Goal: Feedback & Contribution: Submit feedback/report problem

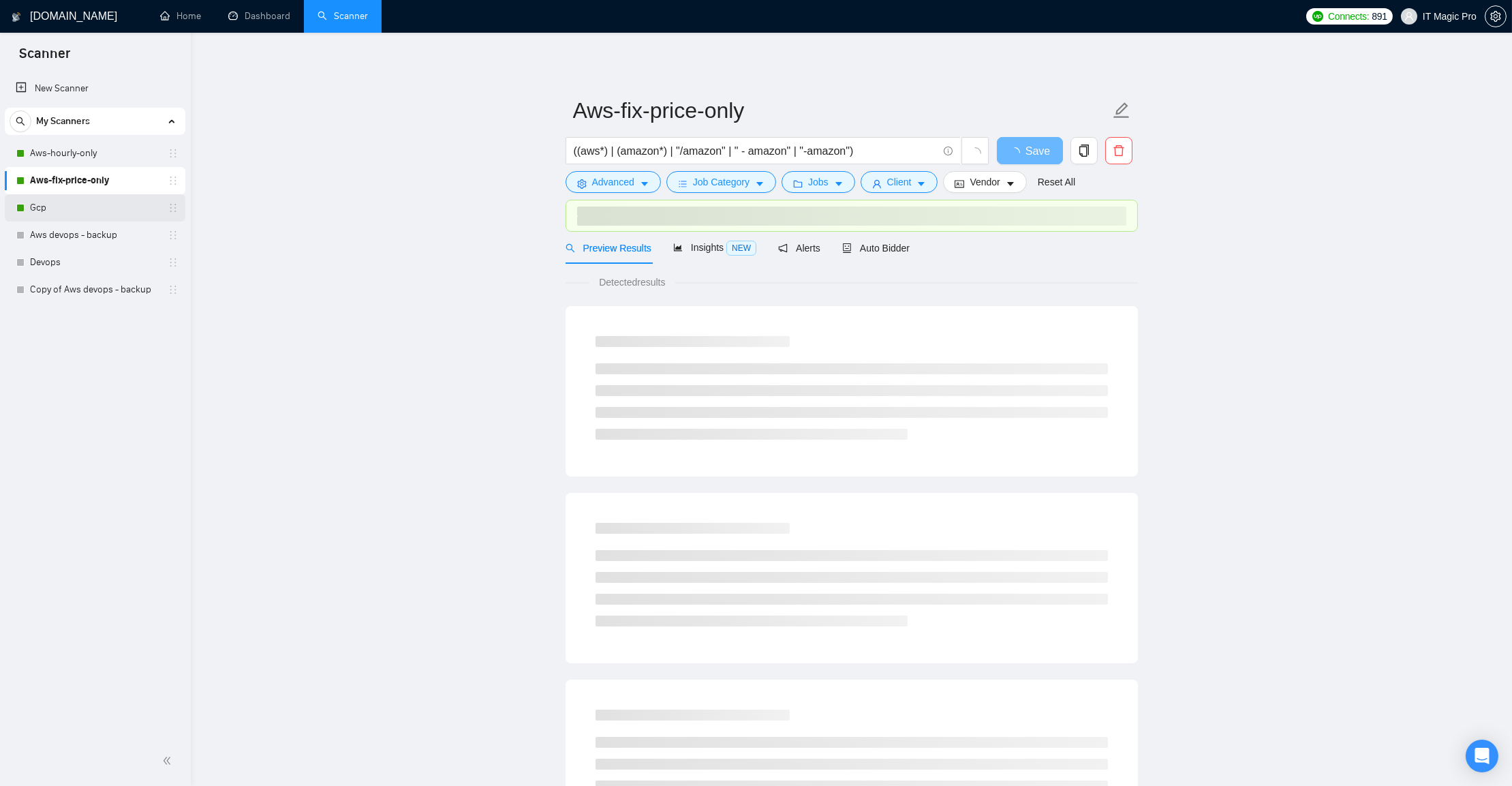
click at [50, 205] on link "Gcp" at bounding box center [94, 207] width 129 height 27
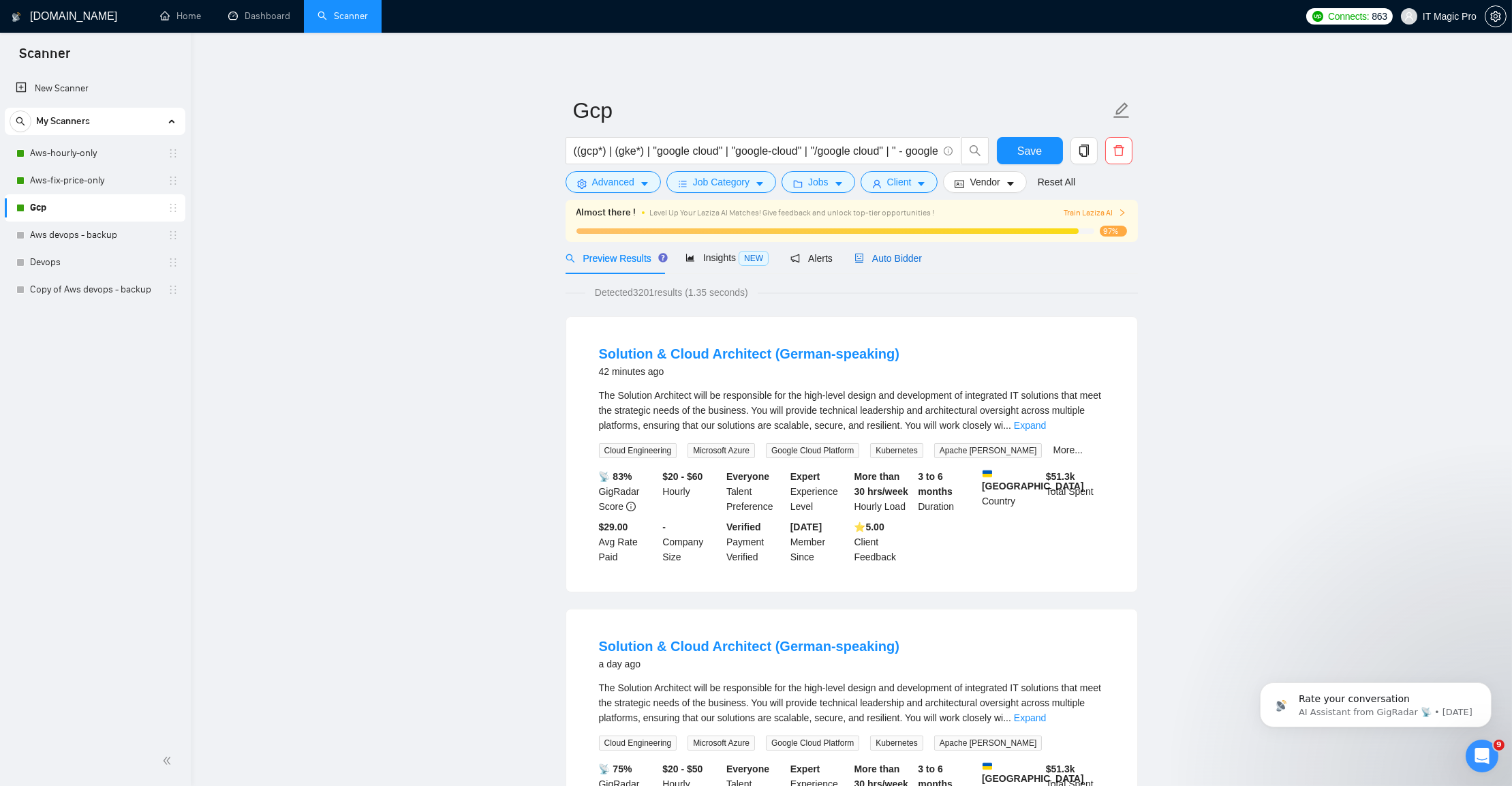
click at [901, 256] on span "Auto Bidder" at bounding box center [888, 258] width 67 height 11
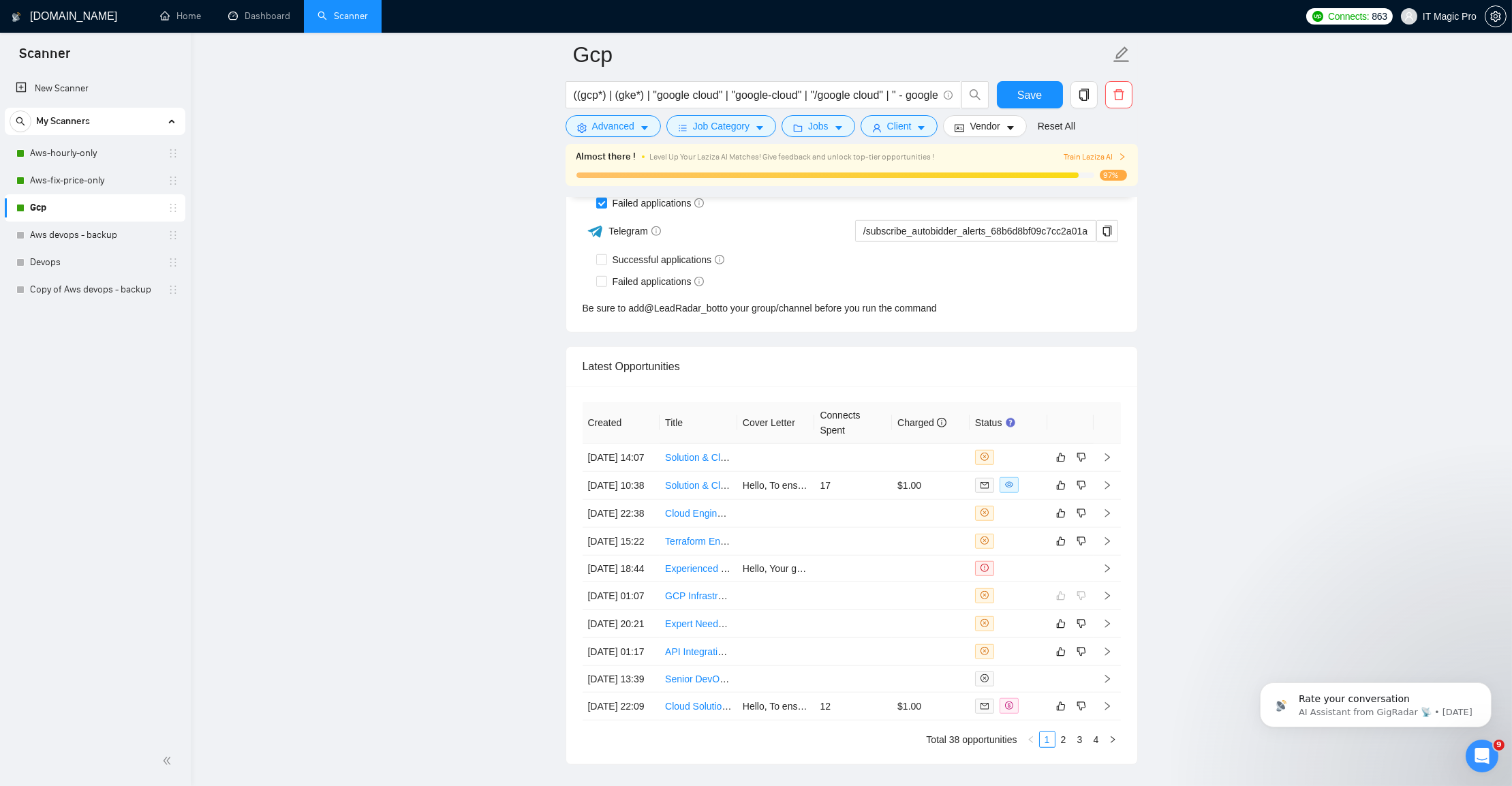
scroll to position [3590, 0]
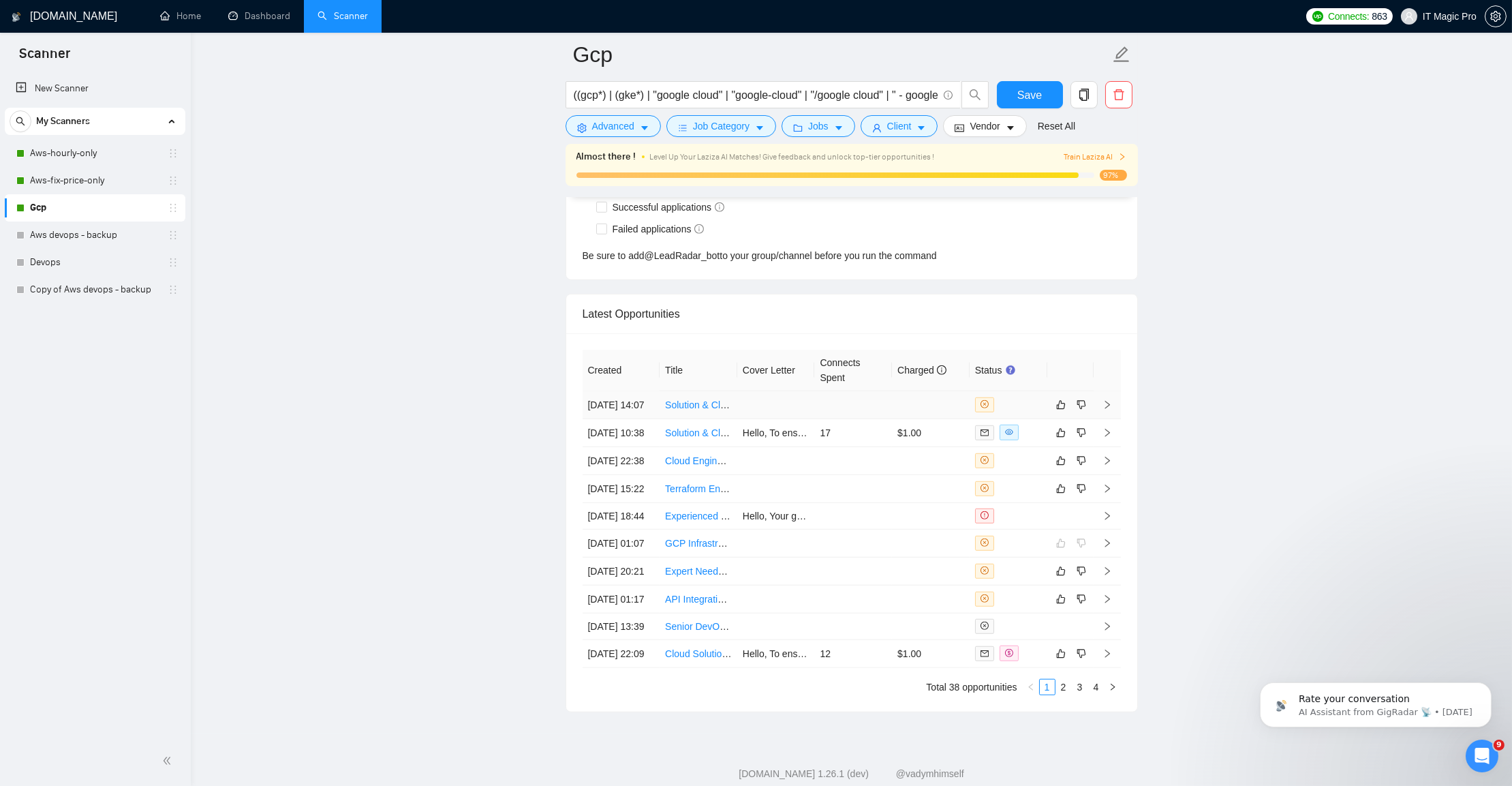
click at [1111, 409] on icon "right" at bounding box center [1107, 405] width 10 height 10
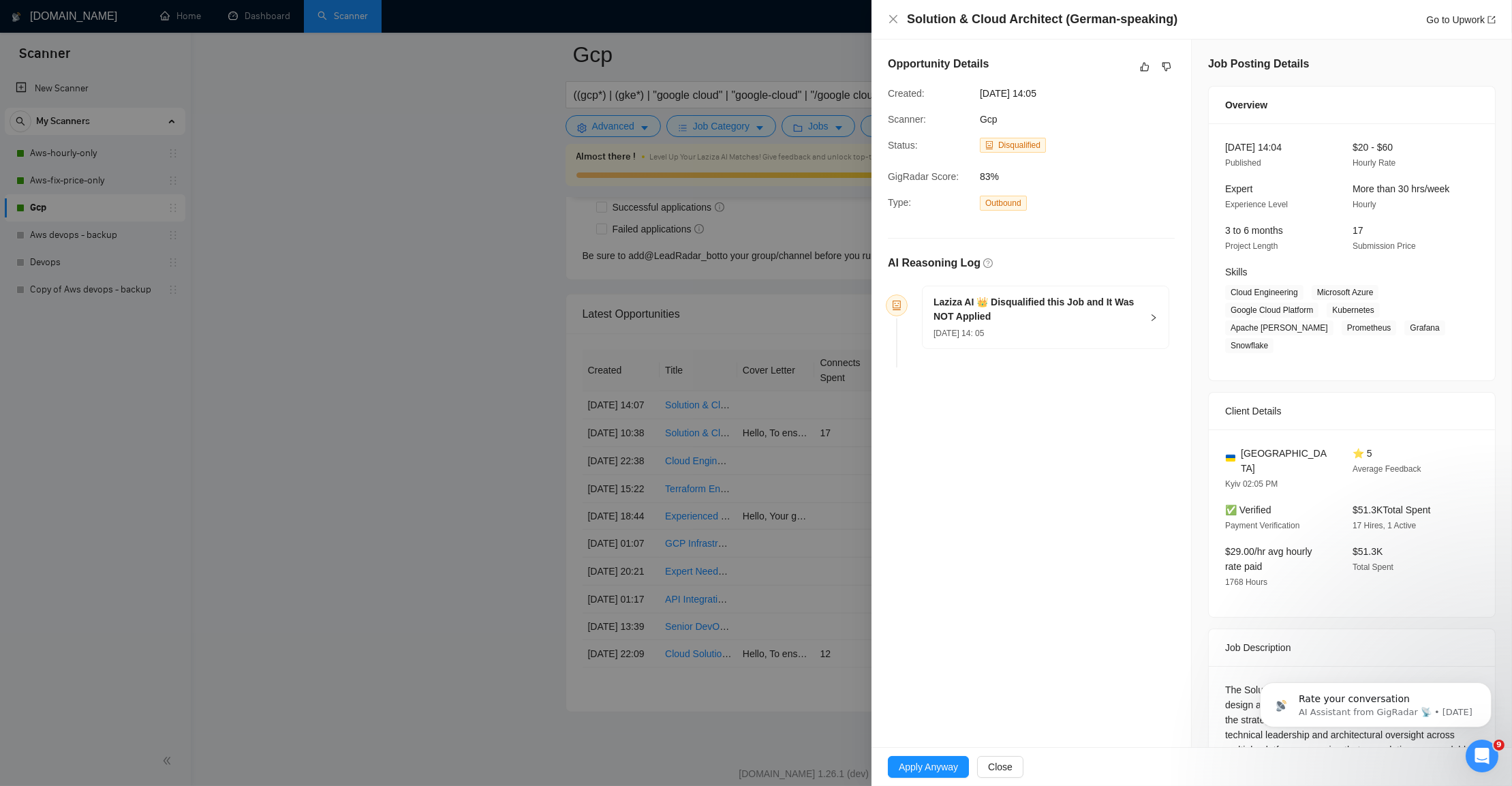
click at [1152, 316] on icon "right" at bounding box center [1153, 318] width 8 height 8
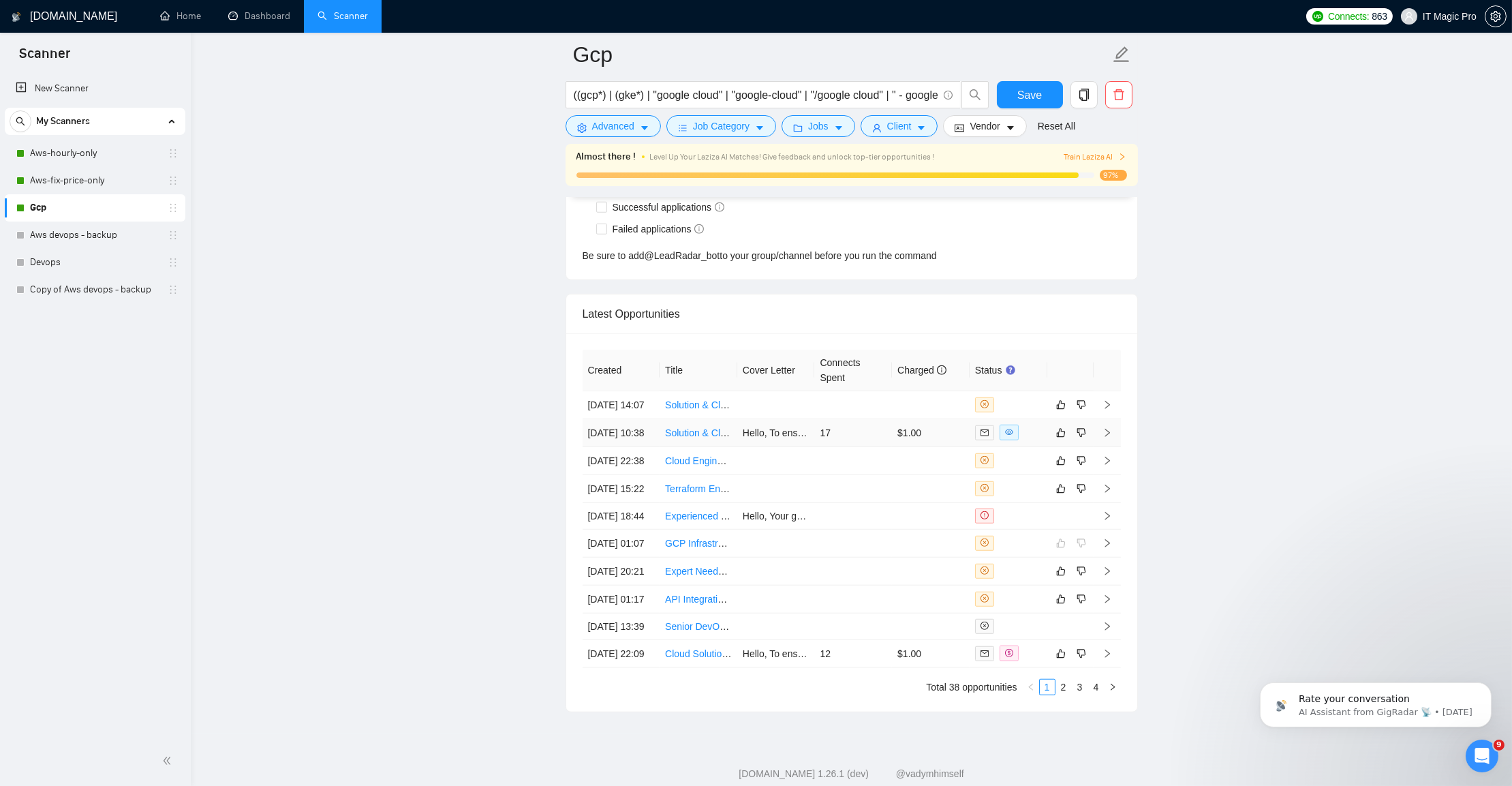
click at [1108, 438] on icon "right" at bounding box center [1107, 433] width 10 height 10
click at [1104, 438] on icon "right" at bounding box center [1107, 433] width 10 height 10
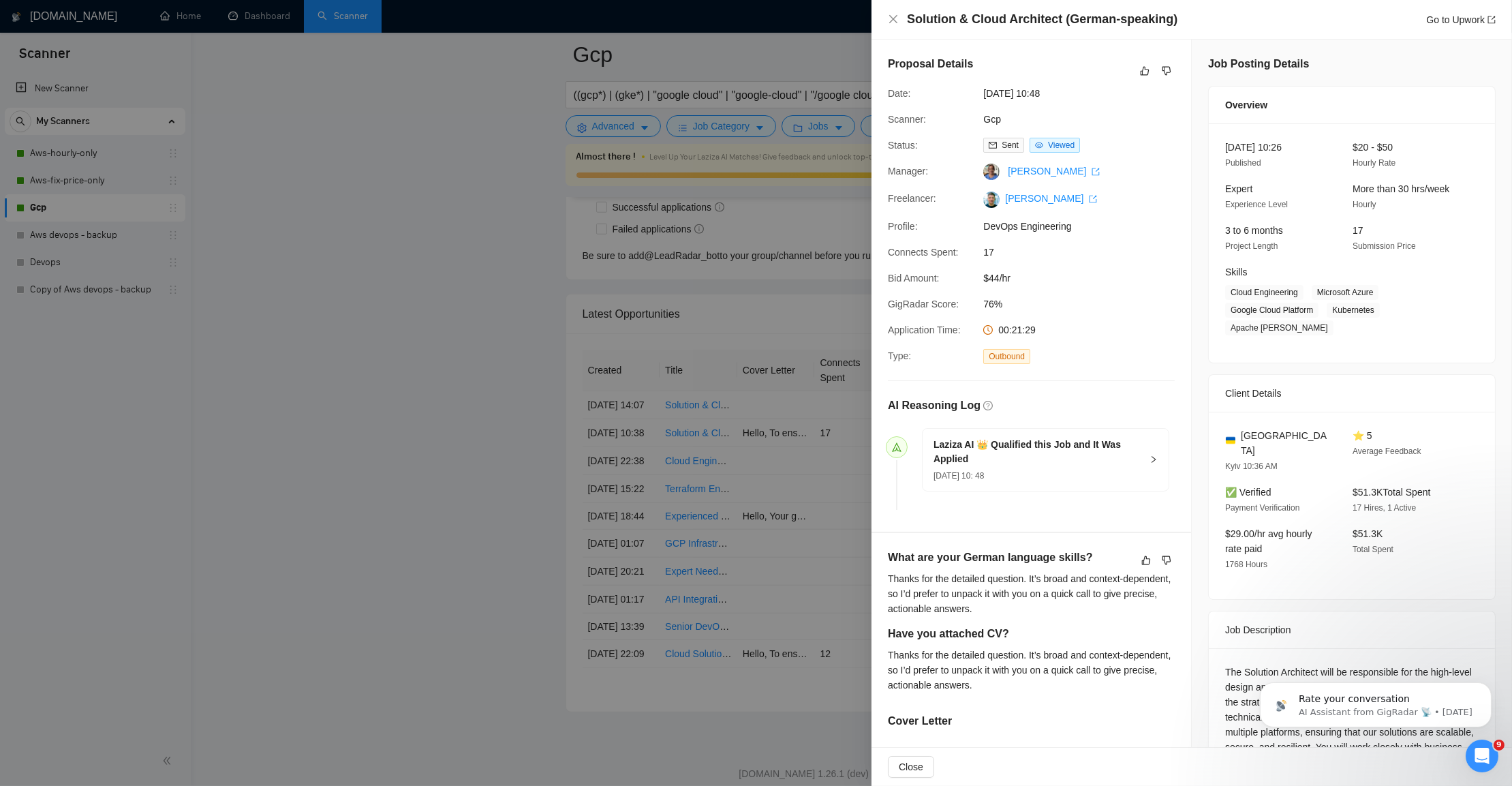
click at [1090, 24] on h4 "Solution & Cloud Architect (German-speaking)" at bounding box center [1042, 19] width 271 height 17
drag, startPoint x: 1090, startPoint y: 24, endPoint x: 1124, endPoint y: 21, distance: 34.1
click at [1124, 21] on h4 "Solution & Cloud Architect (German-speaking)" at bounding box center [1042, 19] width 271 height 17
copy h4 "German-speaking"
click at [1164, 71] on icon "dislike" at bounding box center [1167, 71] width 9 height 9
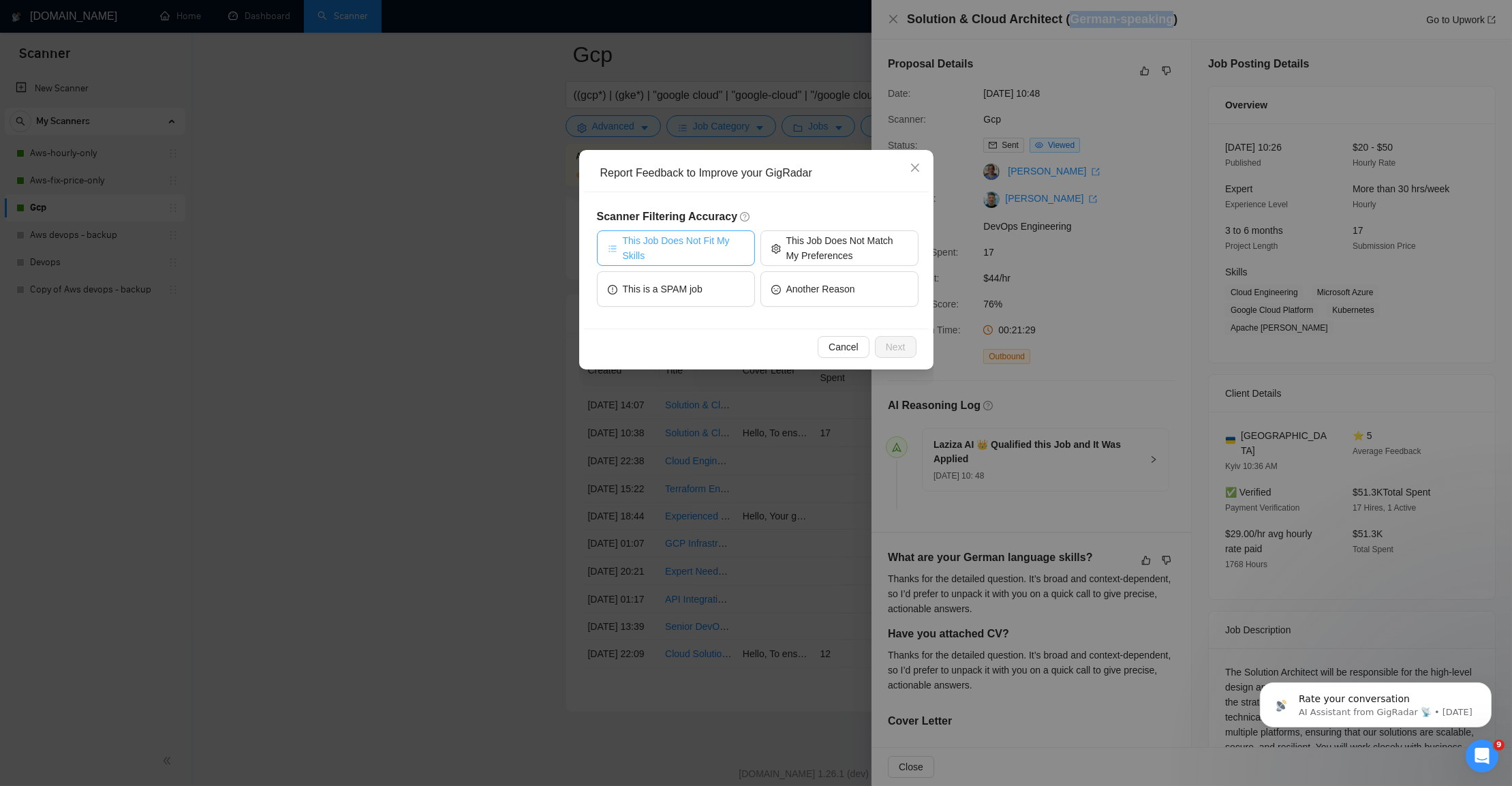
click at [729, 252] on span "This Job Does Not Fit My Skills" at bounding box center [683, 248] width 121 height 30
click at [902, 349] on span "Next" at bounding box center [895, 347] width 20 height 15
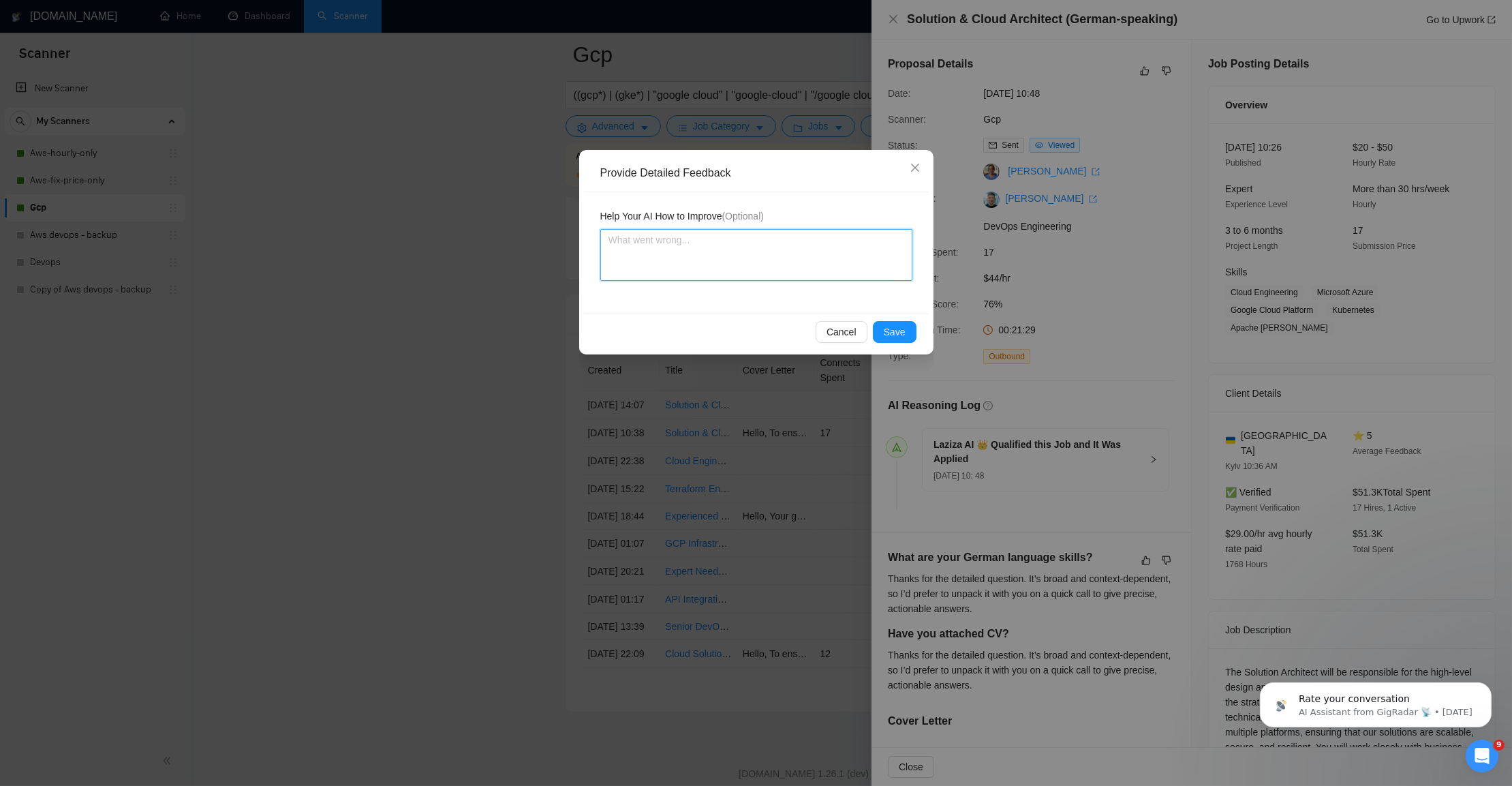
click at [737, 260] on textarea at bounding box center [756, 255] width 312 height 52
type textarea "t"
type textarea "th"
type textarea "the"
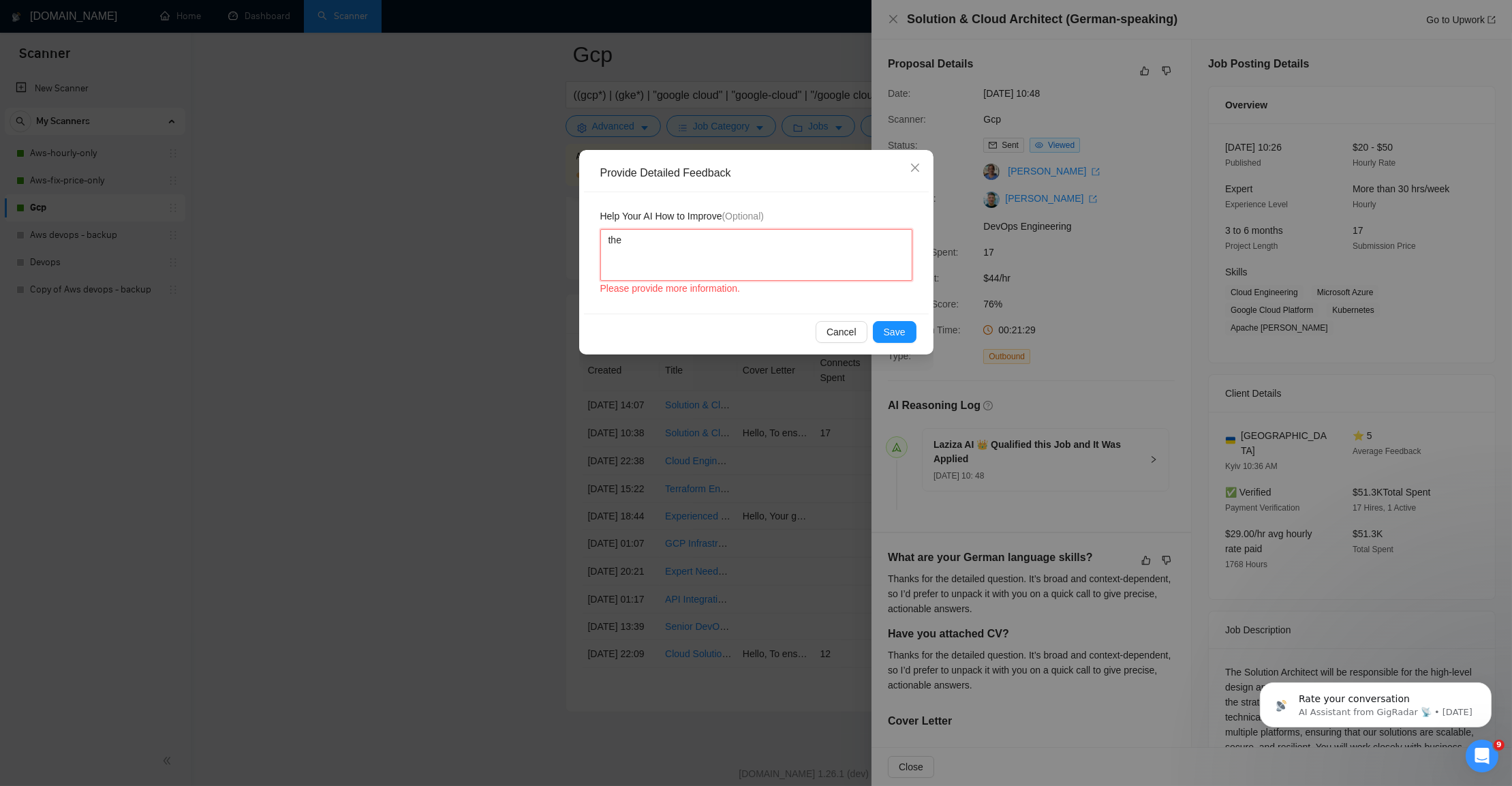
type textarea "the n"
type textarea "the ne"
type textarea "the nee"
type textarea "the need"
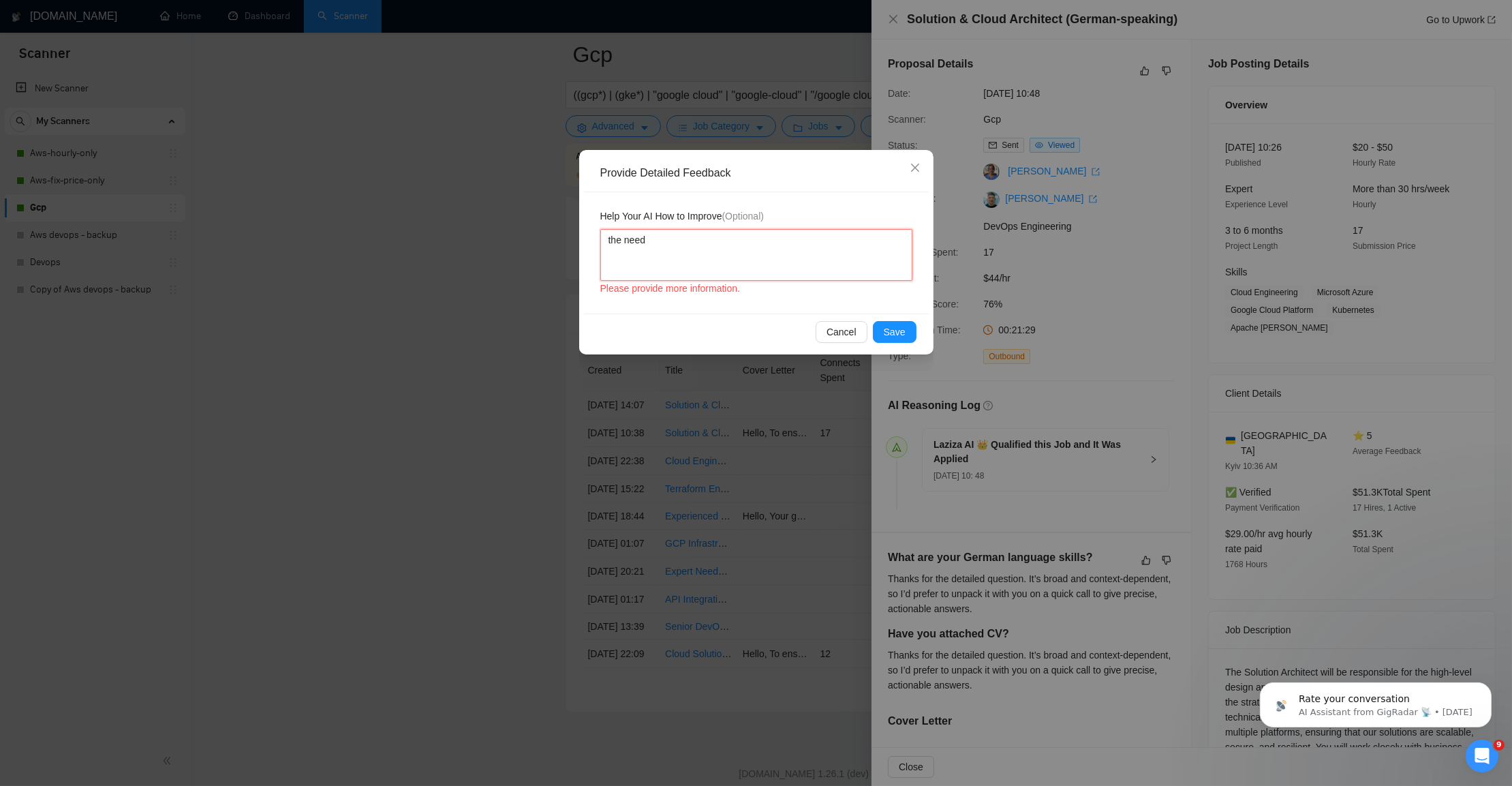
paste textarea "German-speaking"
type textarea "the need German-speaking"
type textarea "the need German-speaking pe"
type textarea "the need German-speaking per"
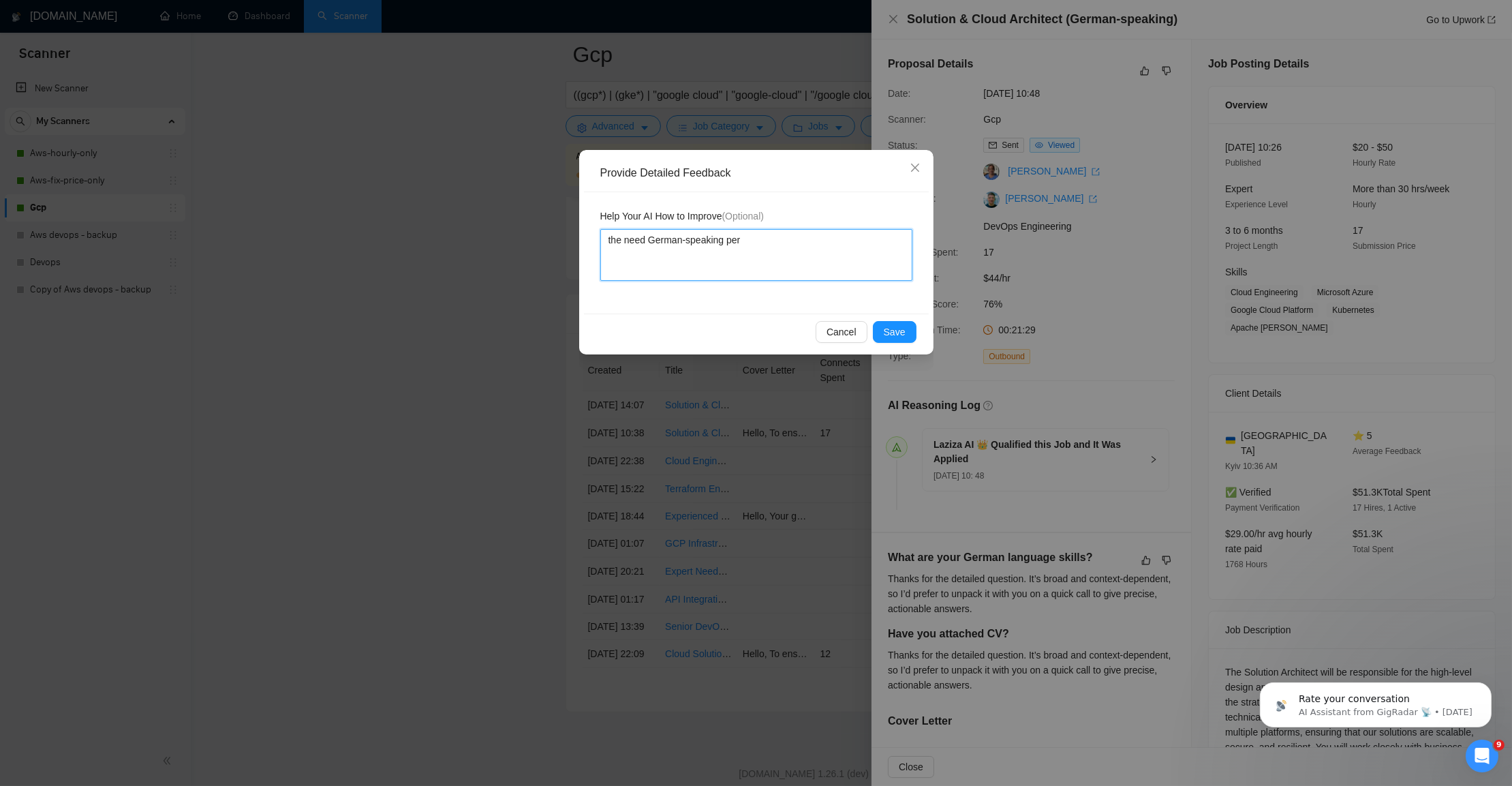
type textarea "the need German-speaking pers"
type textarea "the need German-speaking perso"
type textarea "the need German-speaking person"
type textarea "the need German-speaking person."
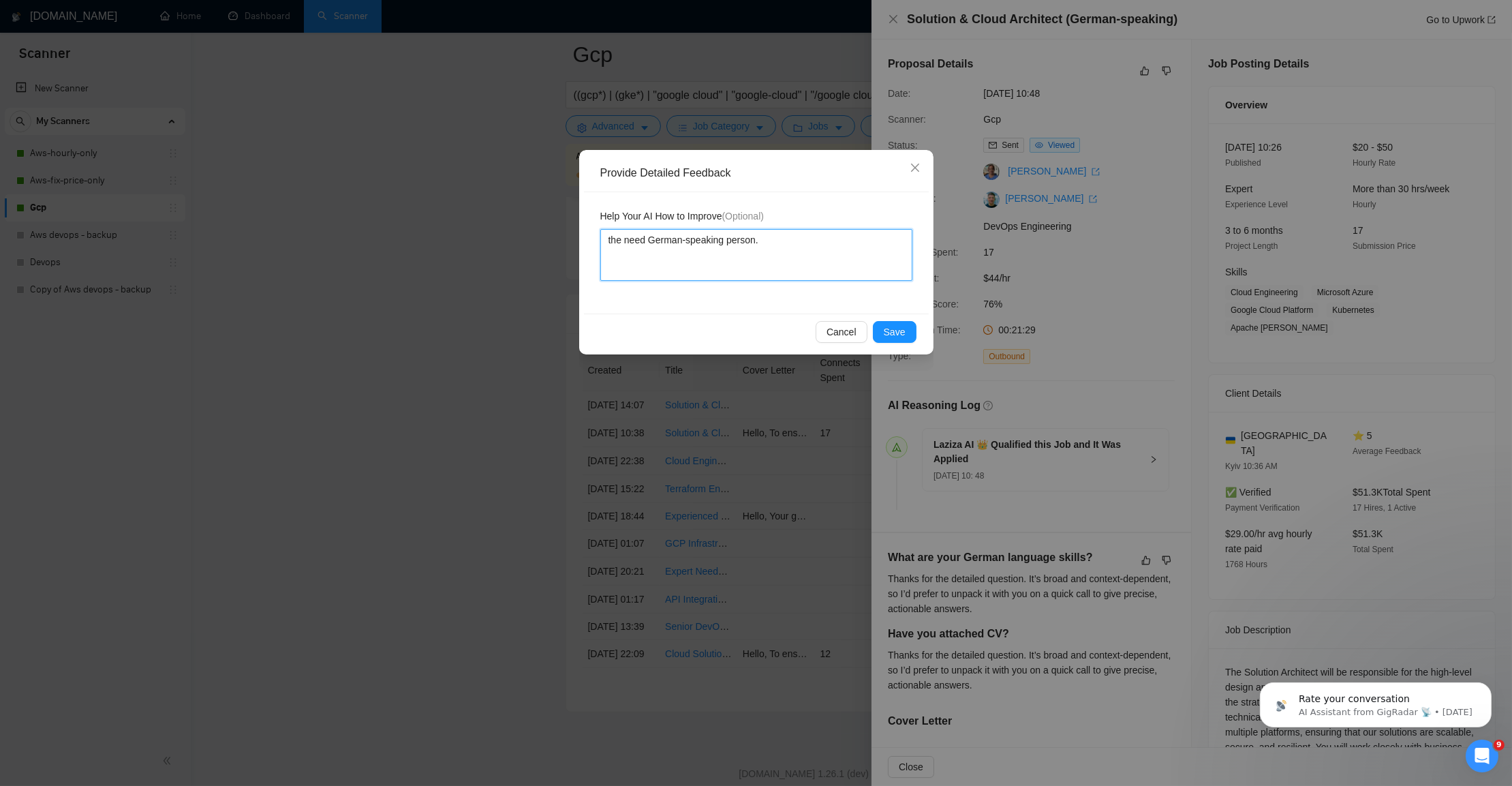
type textarea "the need German-speaking person. I"
type textarea "the need German-speaking person. I do"
type textarea "the need German-speaking person. I do N"
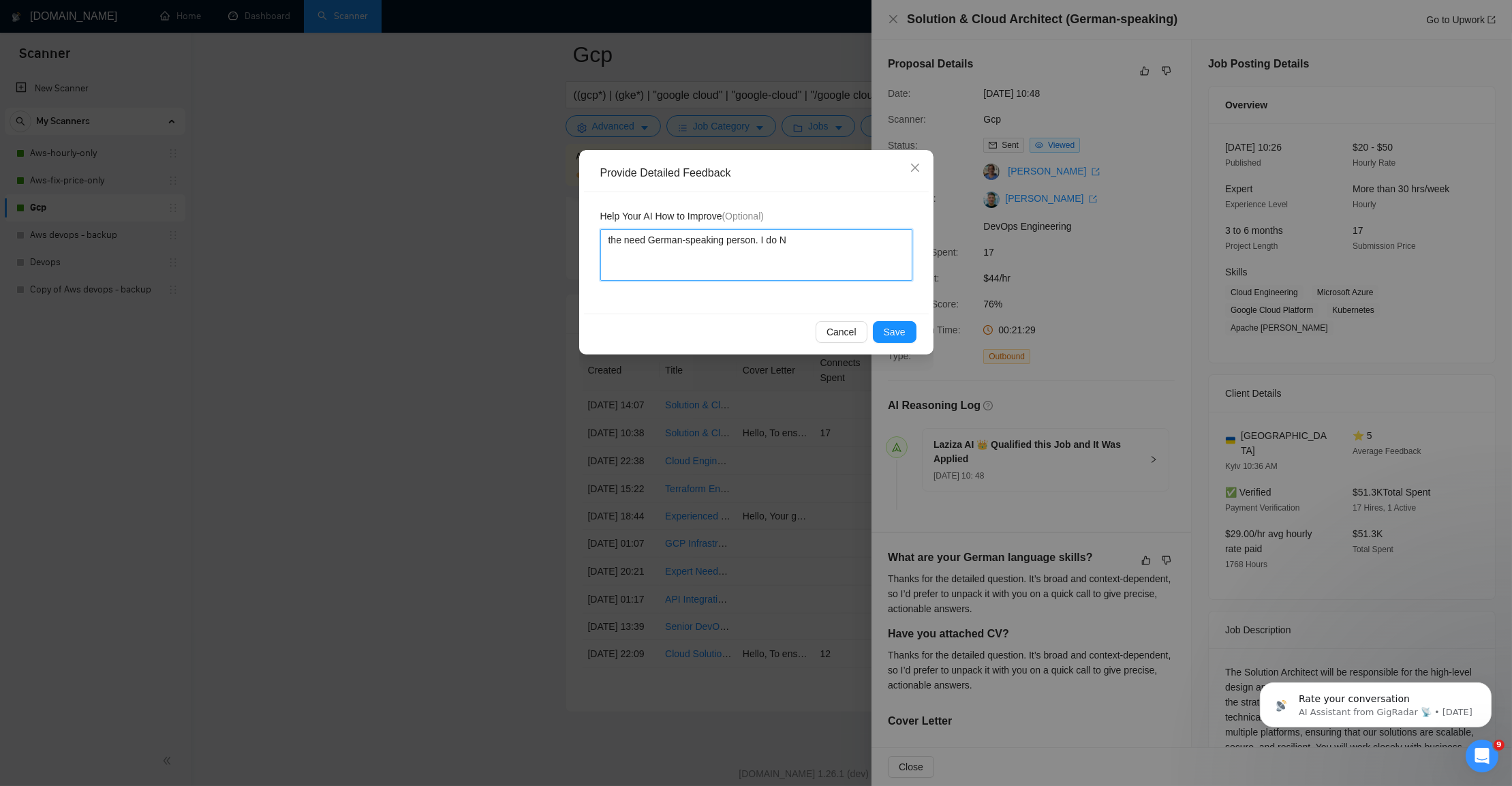
type textarea "the need German-speaking person. I do NO"
type textarea "the need German-speaking person. I do NOT"
type textarea "the need German-speaking person. I do NOT sp"
type textarea "the need German-speaking person. I do NOT spe"
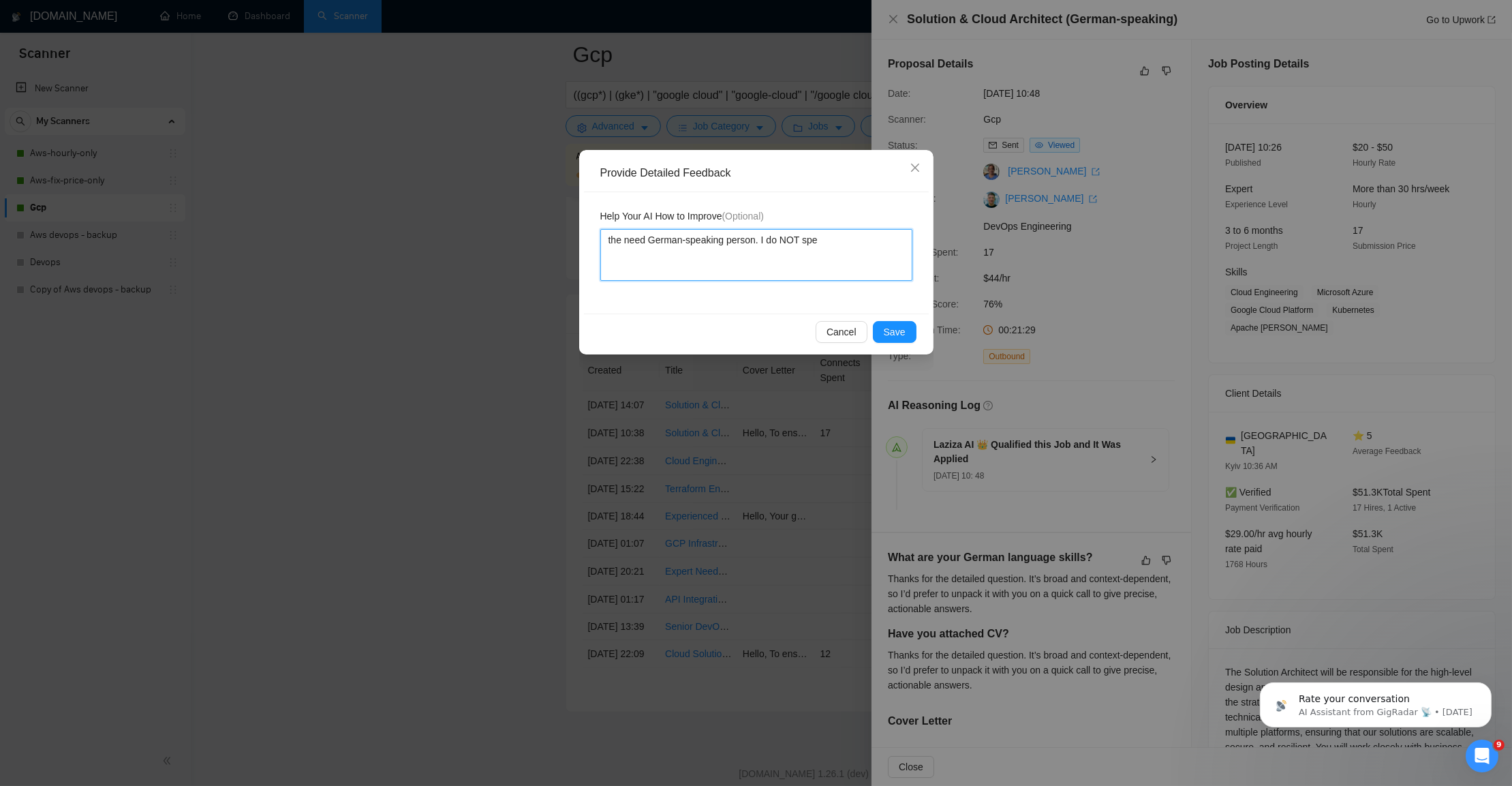
type textarea "the need German-speaking person. I do NOT spea"
type textarea "the need German-speaking person. I do NOT speak"
type textarea "the need German-speaking person. I do NOT speak g"
type textarea "the need German-speaking person. I do NOT speak ge"
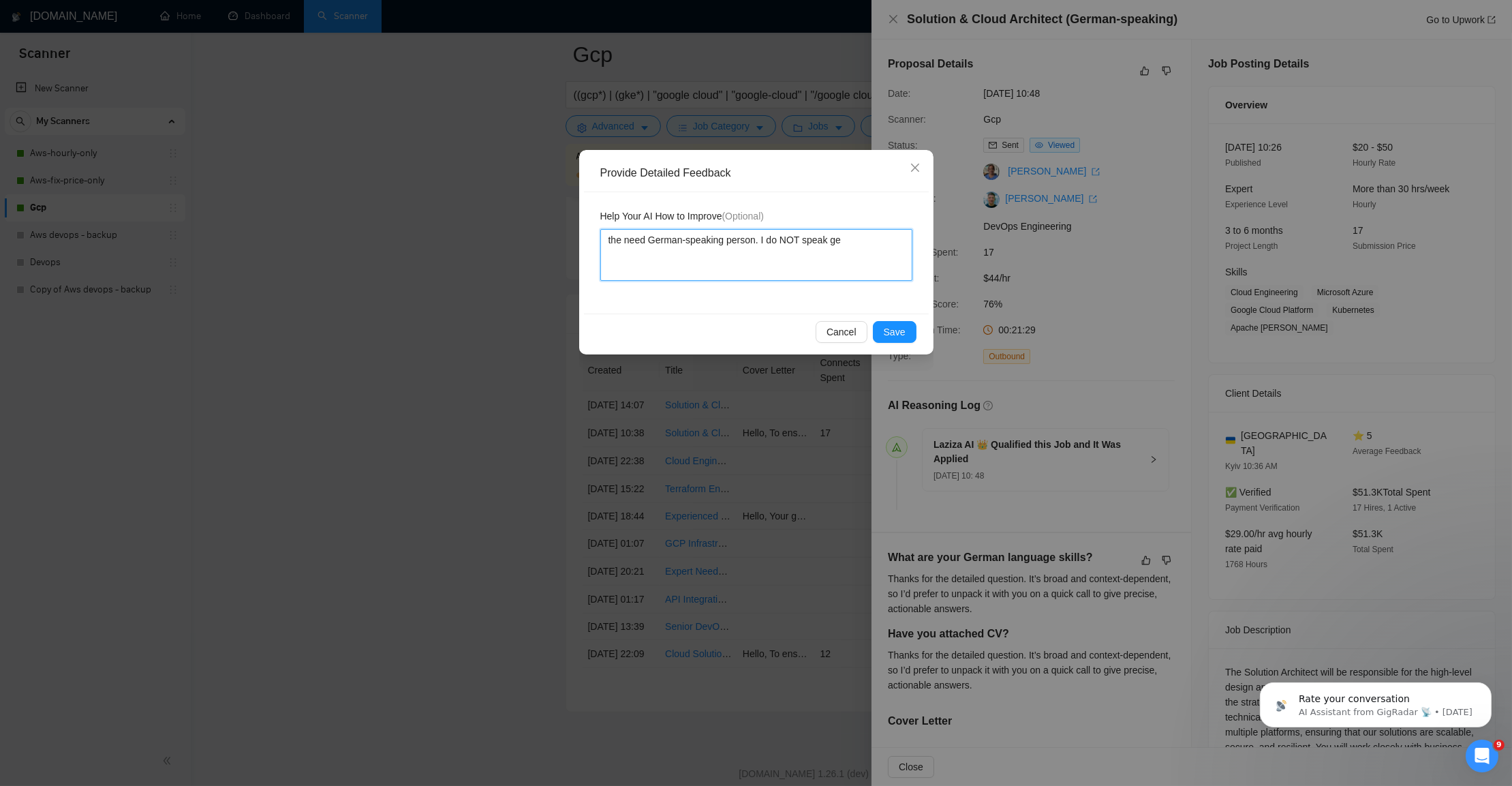
type textarea "the need German-speaking person. I do NOT speak ger"
type textarea "the need German-speaking person. I do NOT speak germ"
type textarea "the need German-speaking person. I do NOT speak germa"
type textarea "the need German-speaking person. I do NOT speak german"
click at [884, 337] on span "Save" at bounding box center [894, 332] width 21 height 15
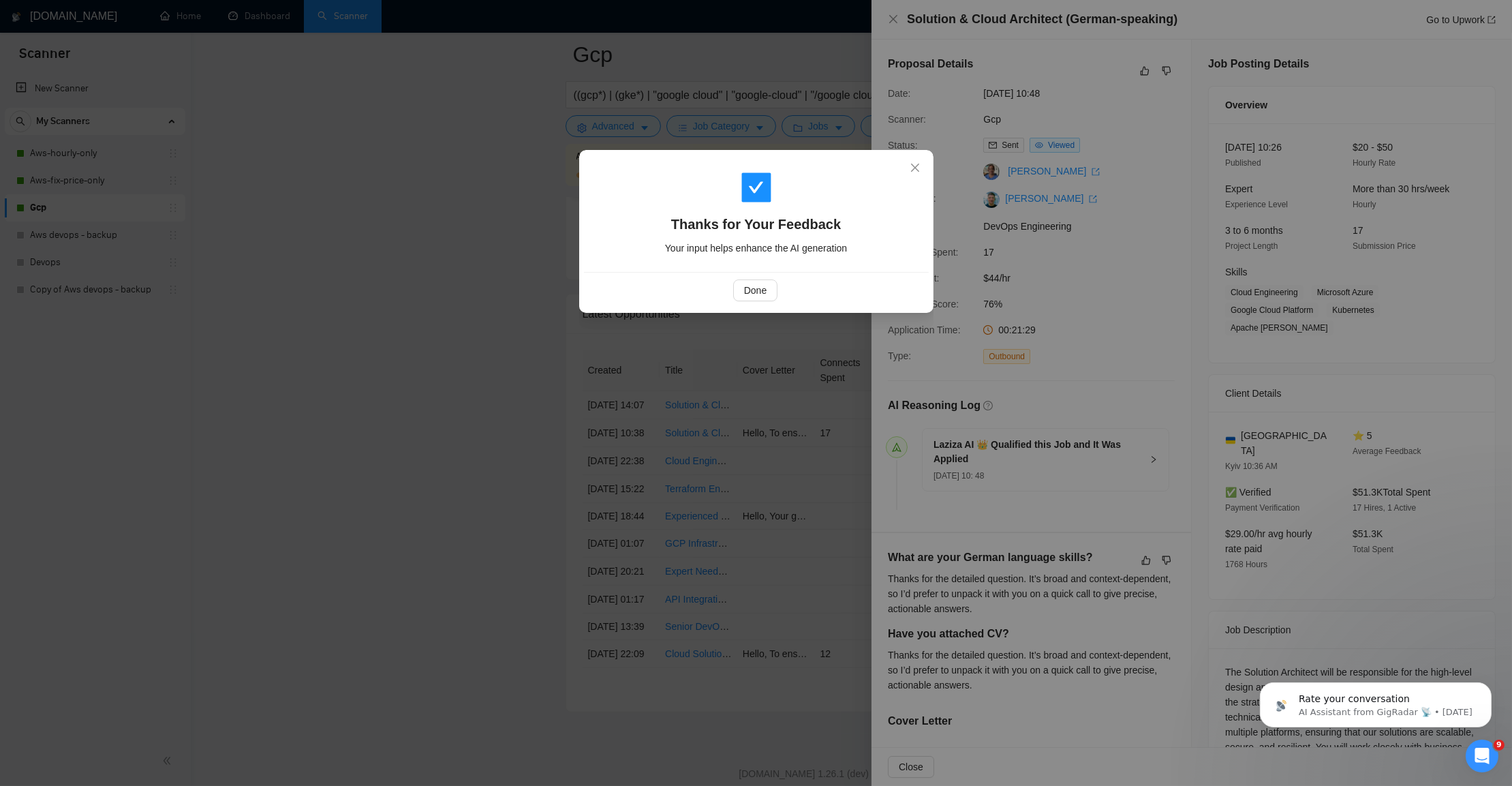
click at [748, 304] on div "Done" at bounding box center [756, 290] width 345 height 36
click at [752, 299] on button "Done" at bounding box center [755, 290] width 44 height 21
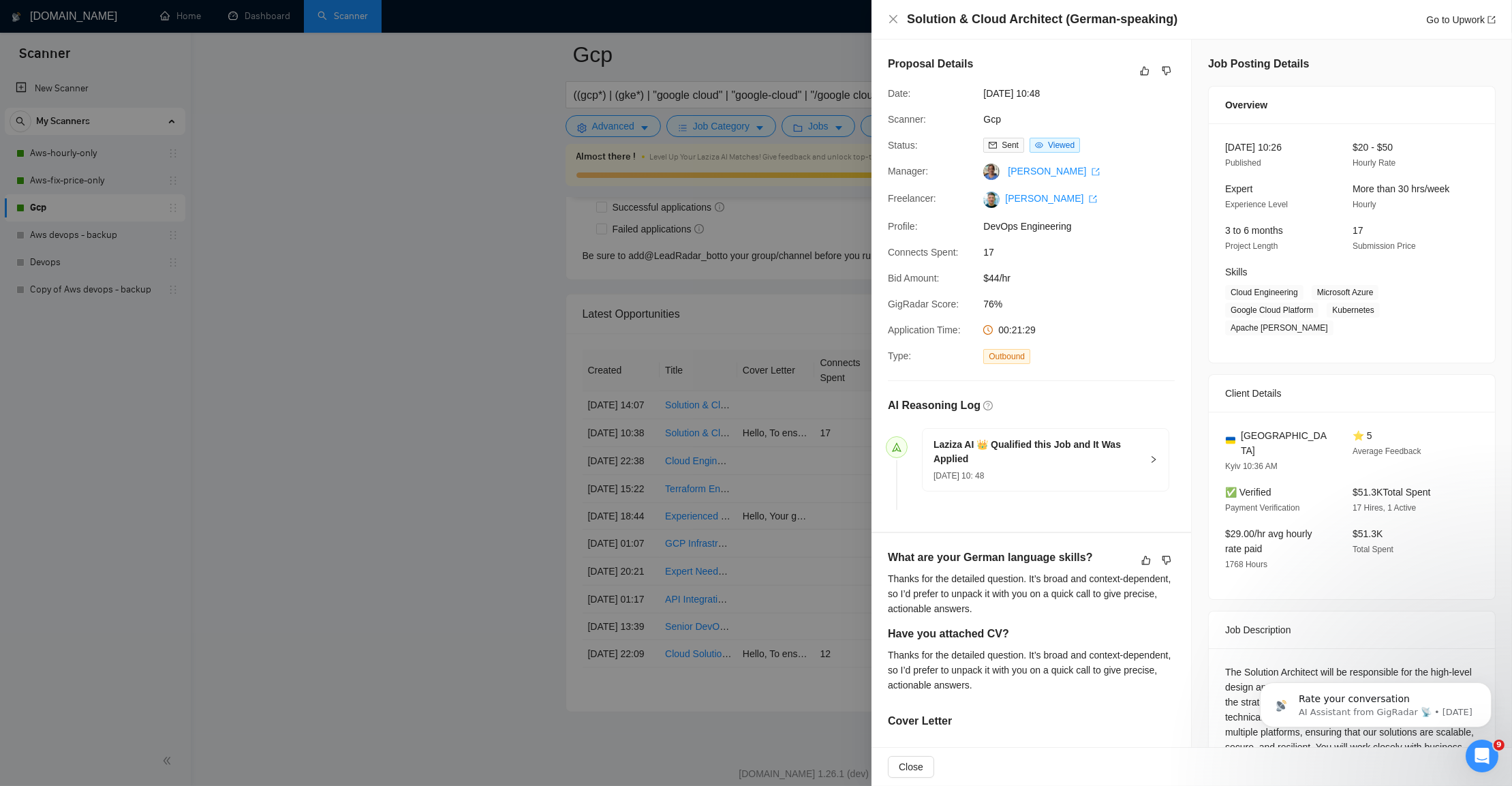
click at [471, 427] on div at bounding box center [756, 393] width 1512 height 786
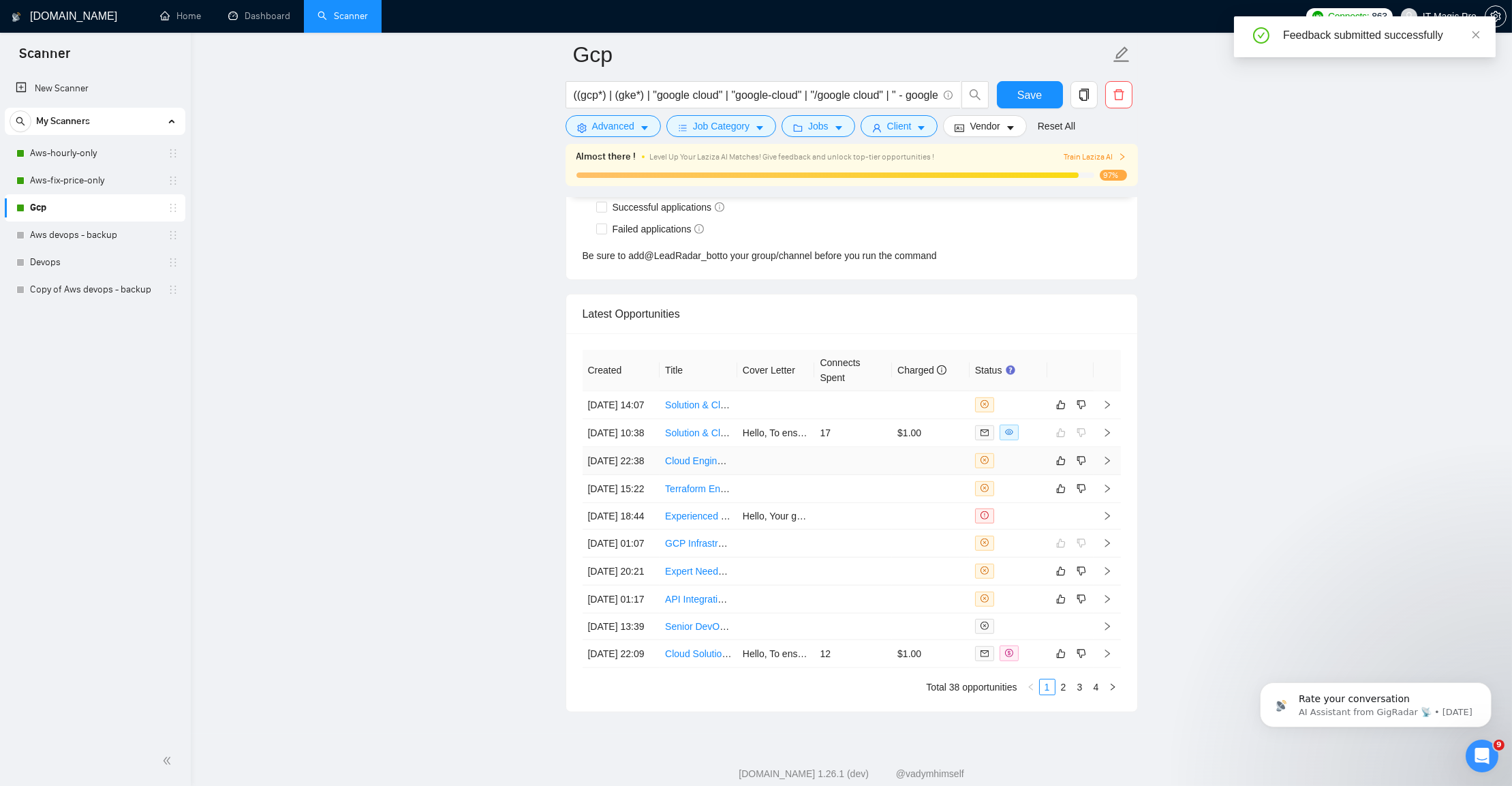
click at [1106, 465] on icon "right" at bounding box center [1107, 461] width 10 height 10
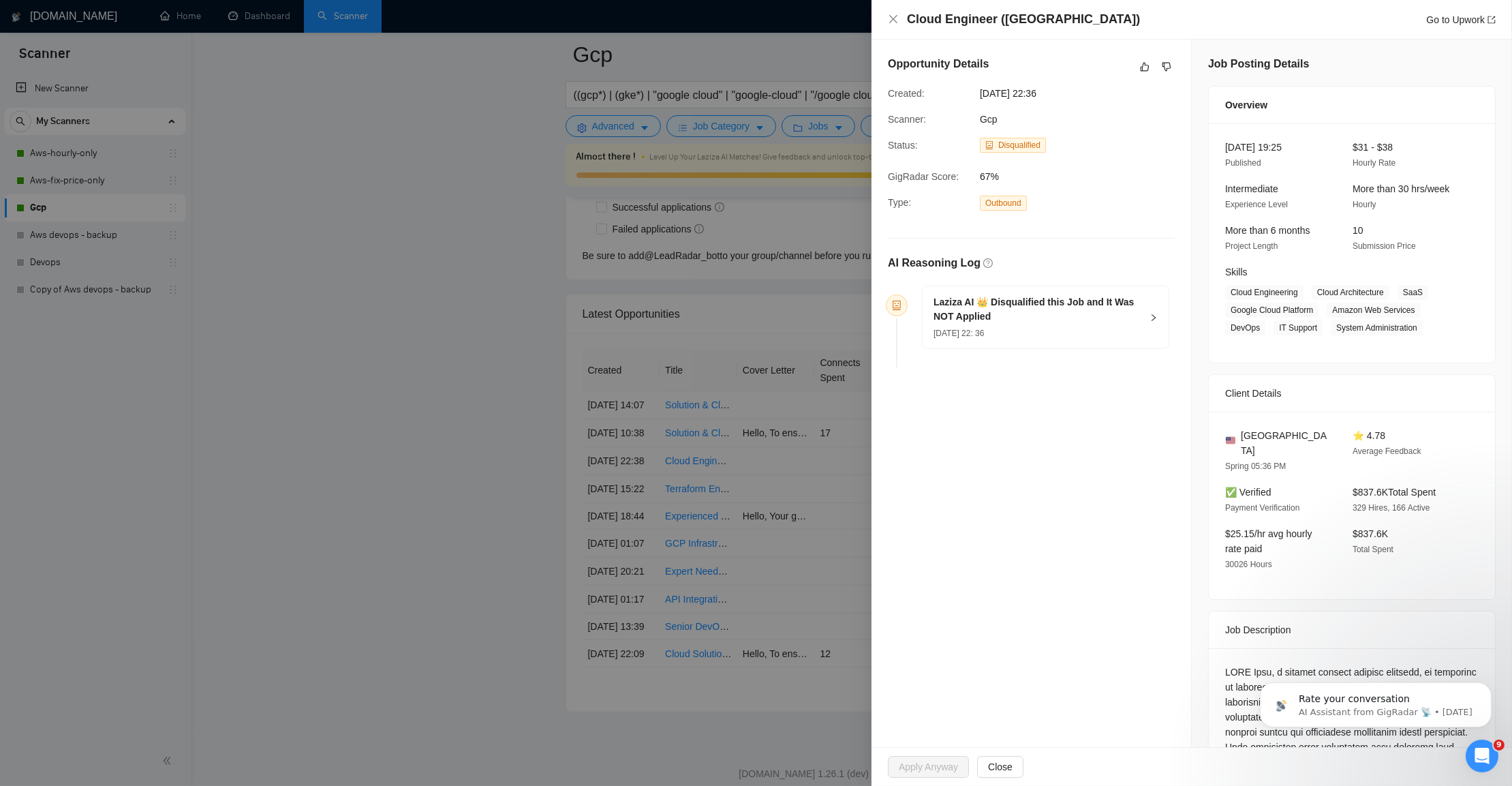
click at [1150, 312] on div "Laziza AI 👑 Disqualified this Job and It Was NOT Applied [DATE] 22: 36" at bounding box center [1045, 317] width 246 height 62
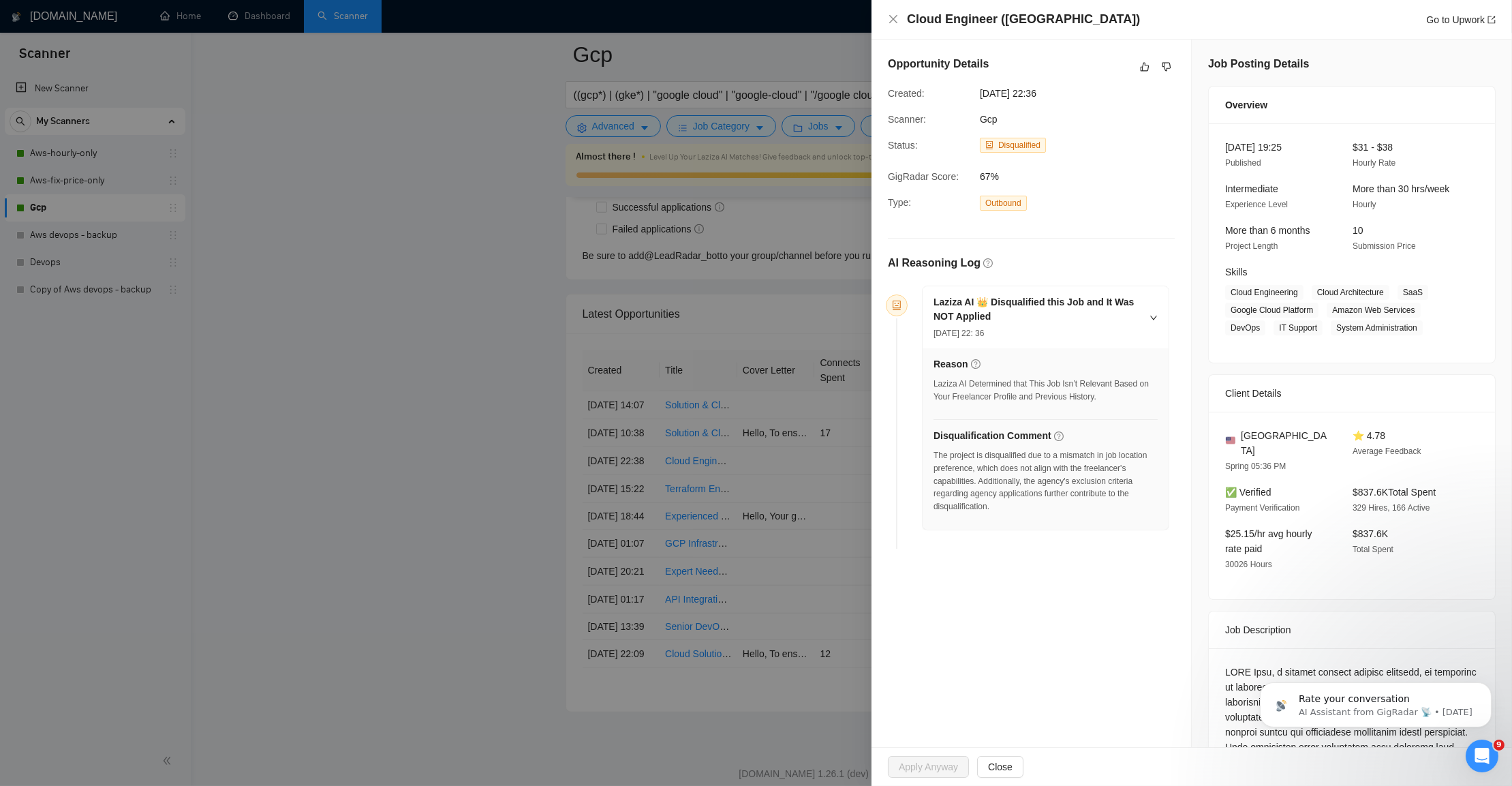
click at [467, 440] on div at bounding box center [756, 393] width 1512 height 786
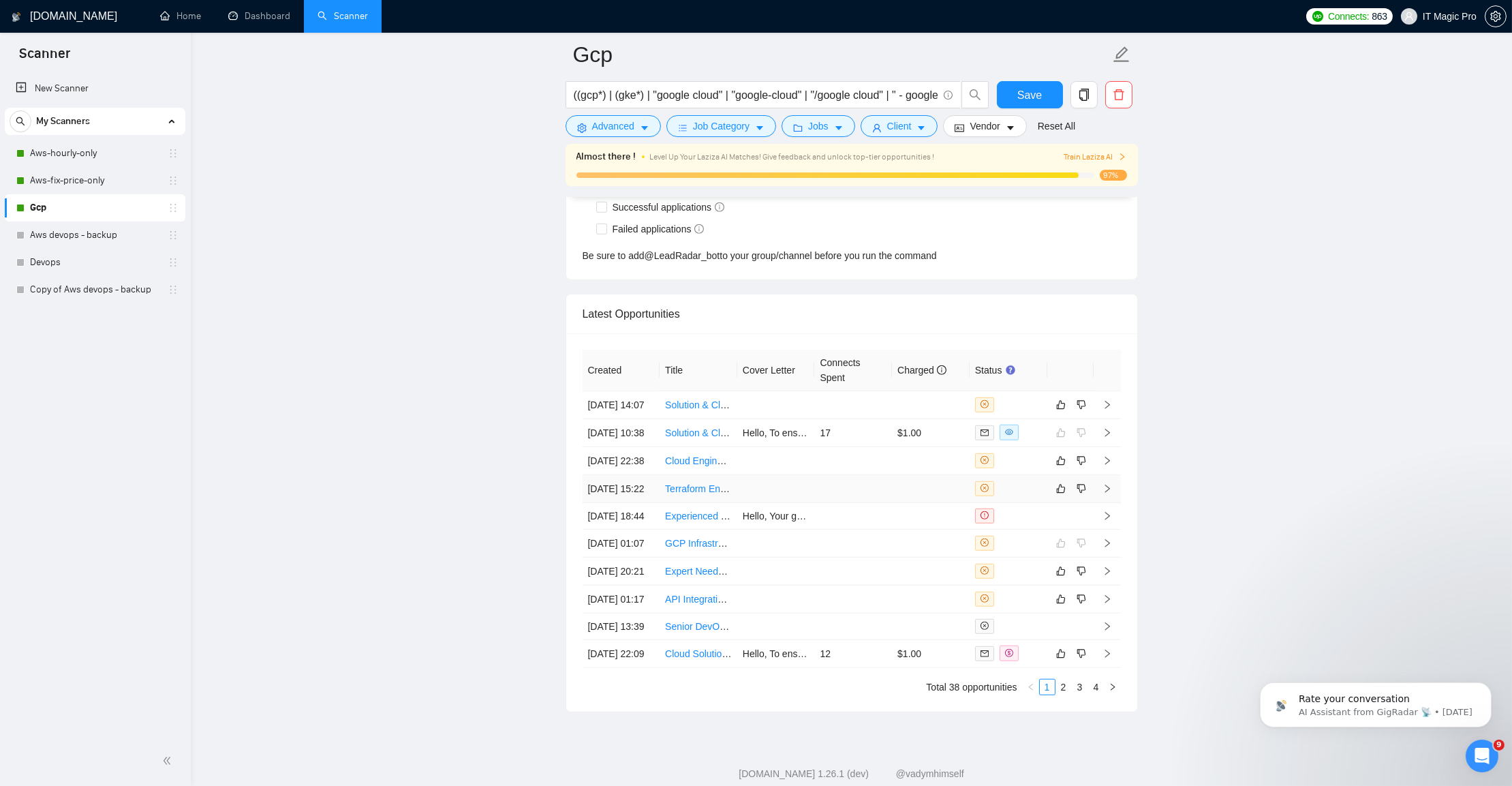
click at [1111, 503] on td at bounding box center [1107, 489] width 27 height 28
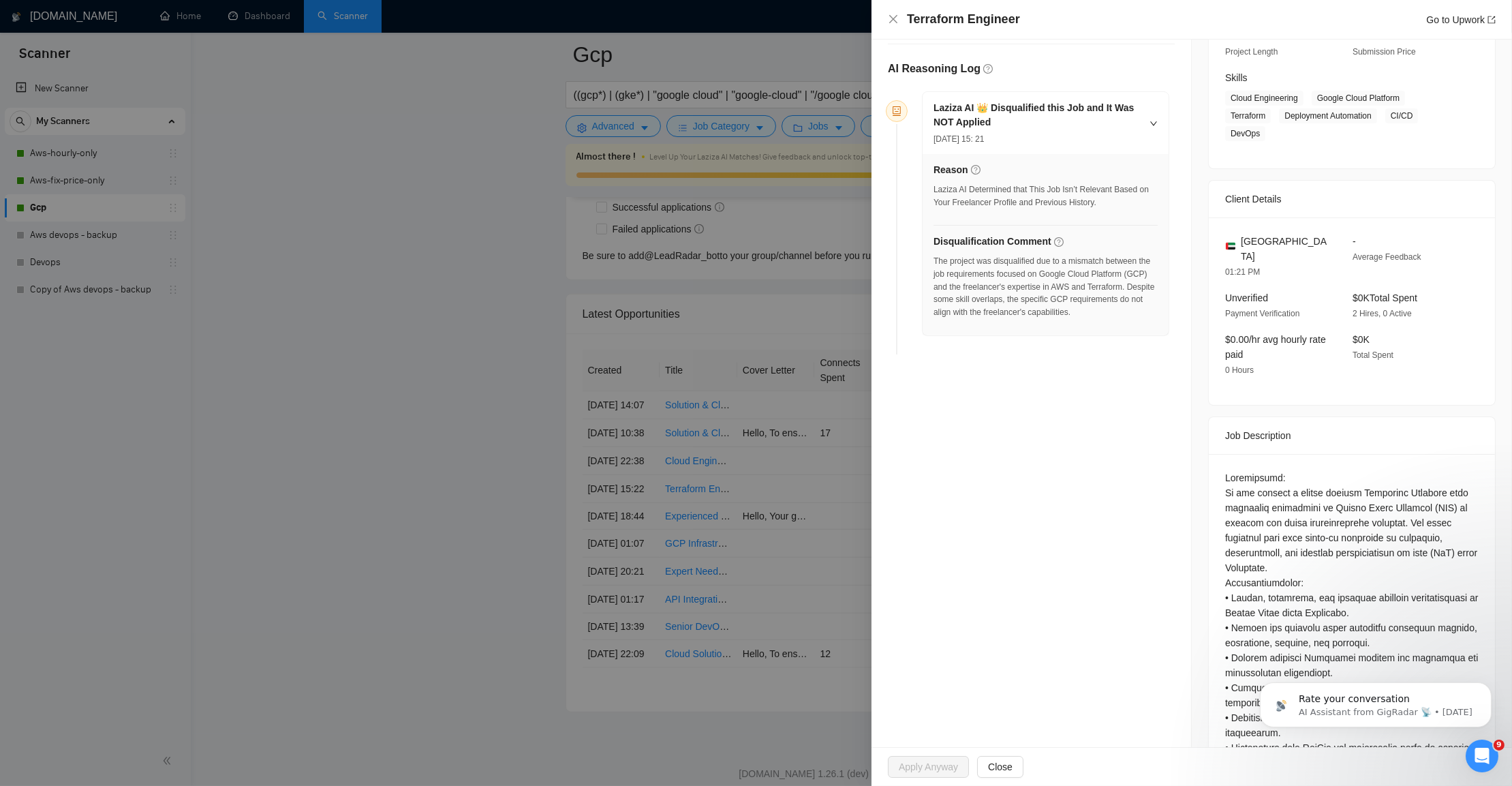
scroll to position [201, 0]
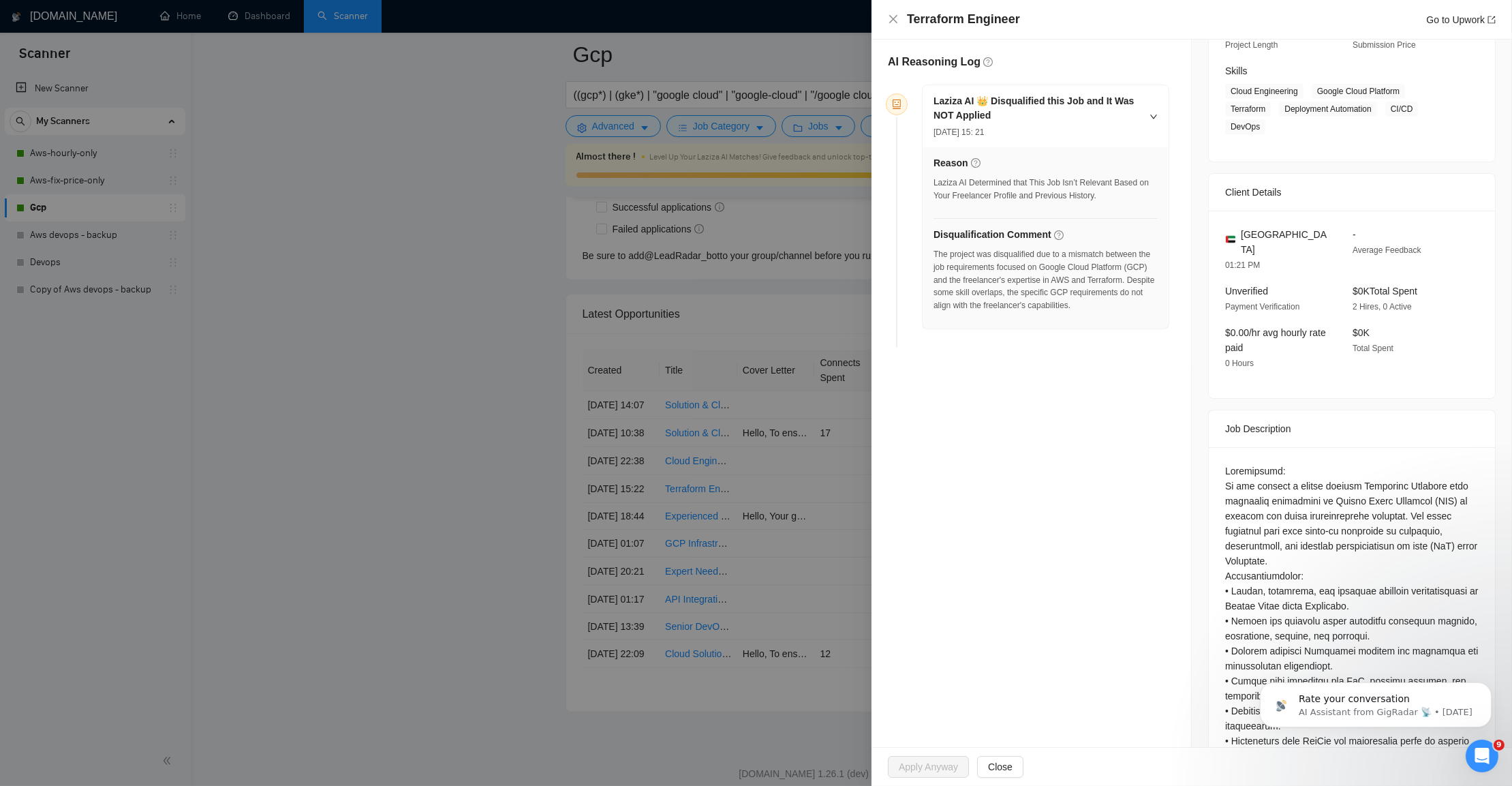
click at [1352, 499] on div at bounding box center [1352, 703] width 253 height 480
drag, startPoint x: 1352, startPoint y: 499, endPoint x: 1456, endPoint y: 495, distance: 104.1
click at [1456, 495] on div at bounding box center [1352, 703] width 253 height 480
copy div "Google Cloud Platform (GCP)"
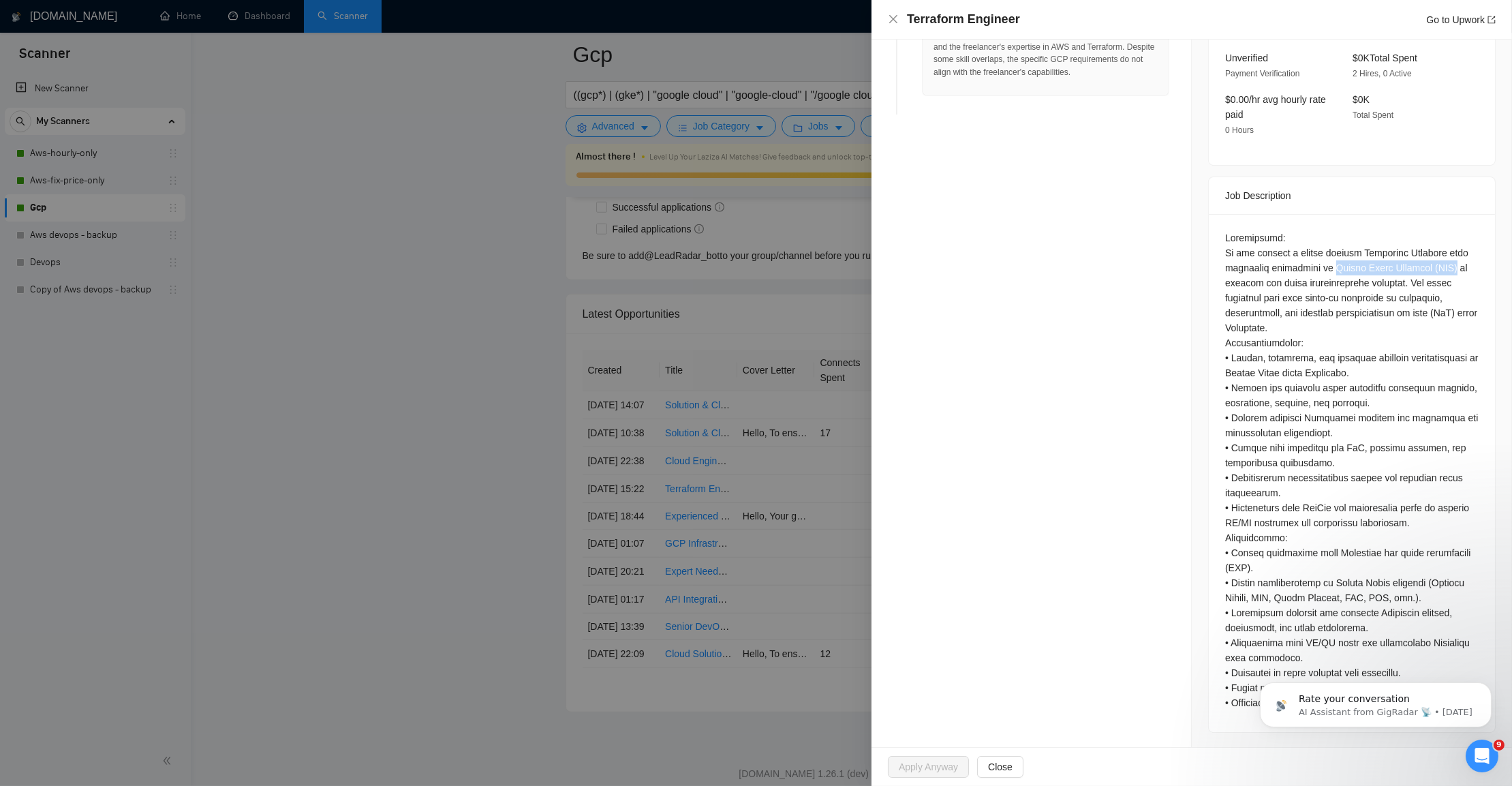
scroll to position [0, 0]
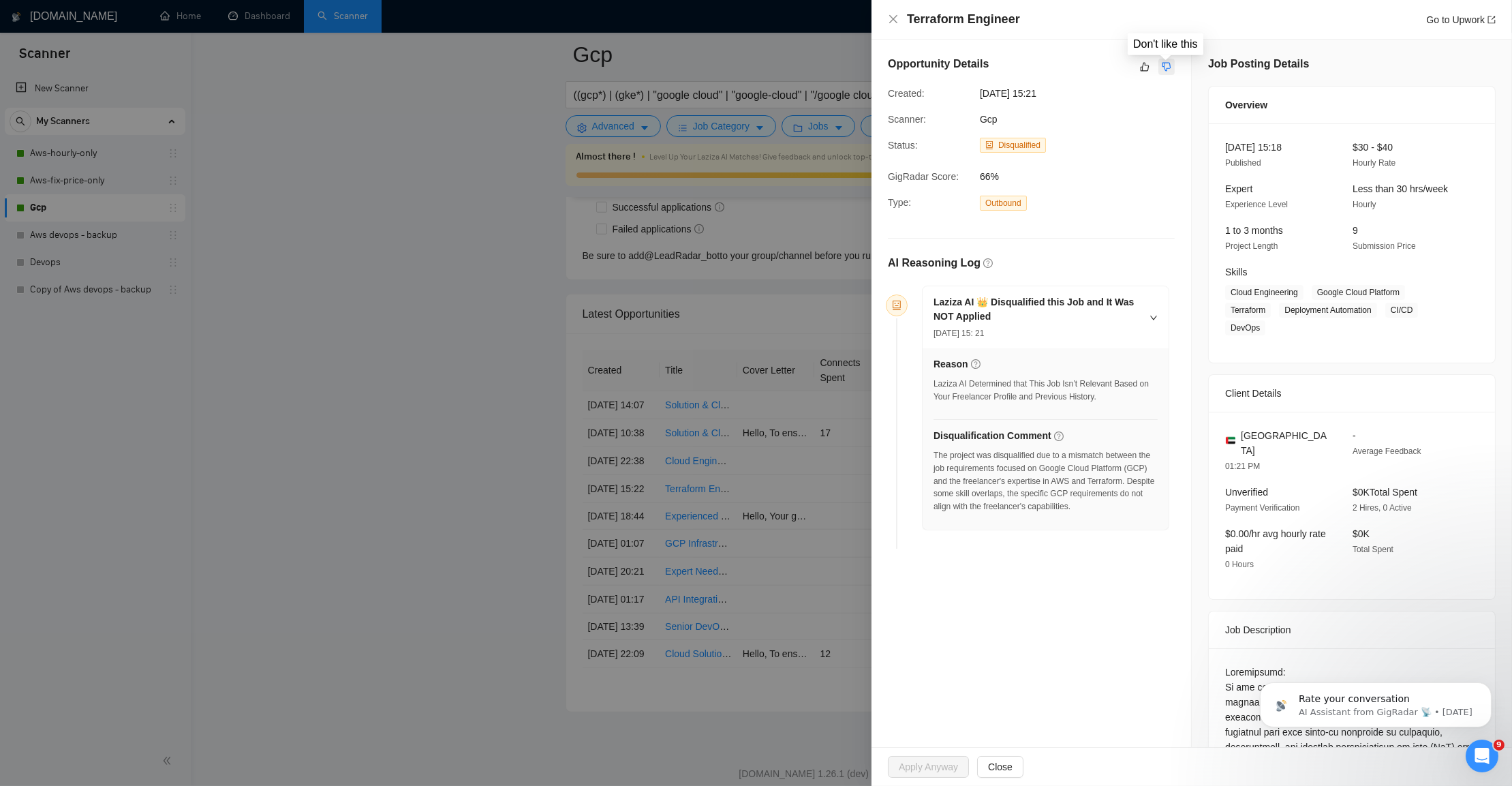
click at [1169, 67] on icon "dislike" at bounding box center [1167, 67] width 10 height 11
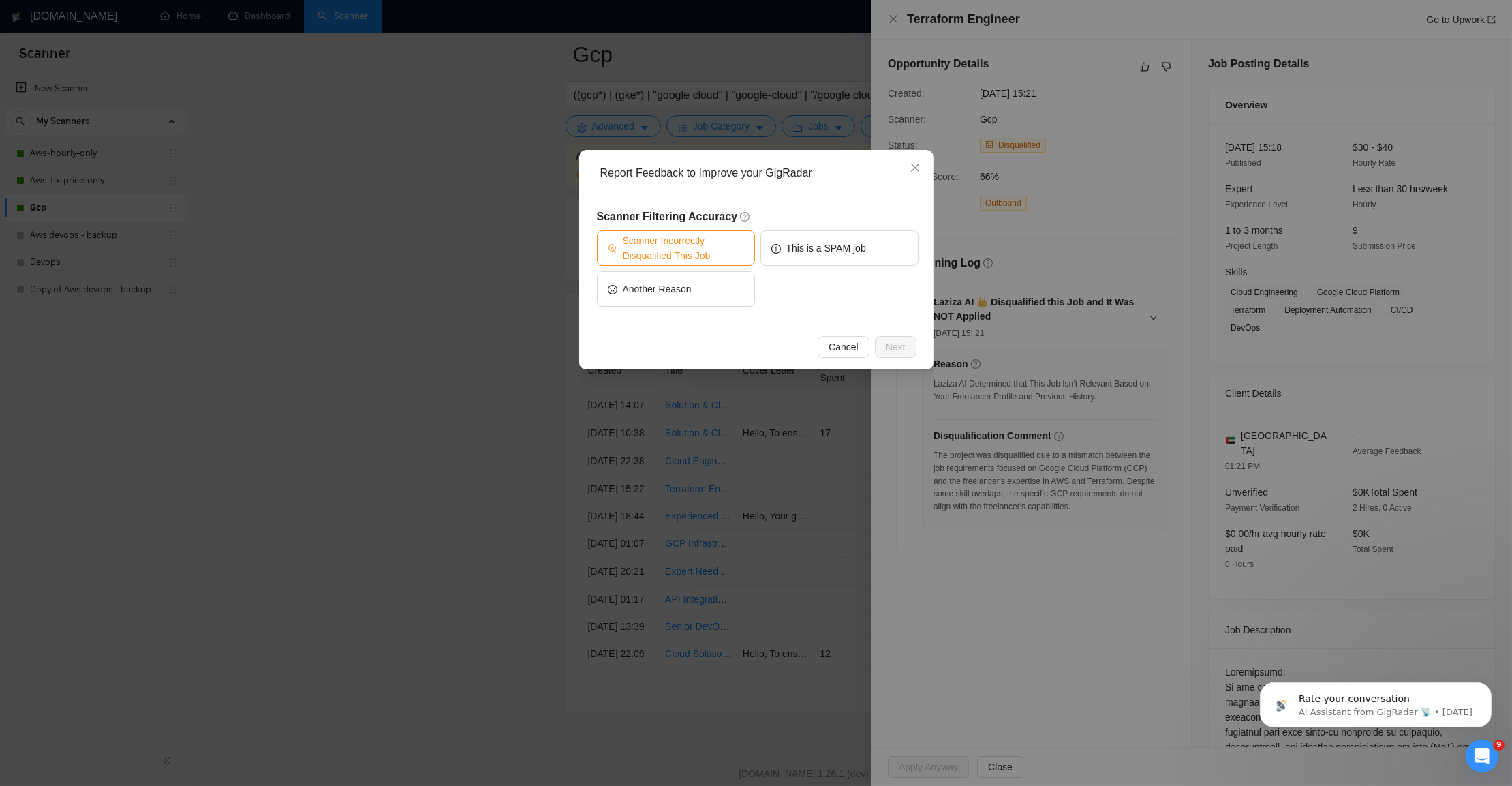
click at [731, 247] on span "Scanner Incorrectly Disqualified This Job" at bounding box center [683, 248] width 121 height 30
click at [894, 344] on span "Next" at bounding box center [895, 347] width 20 height 15
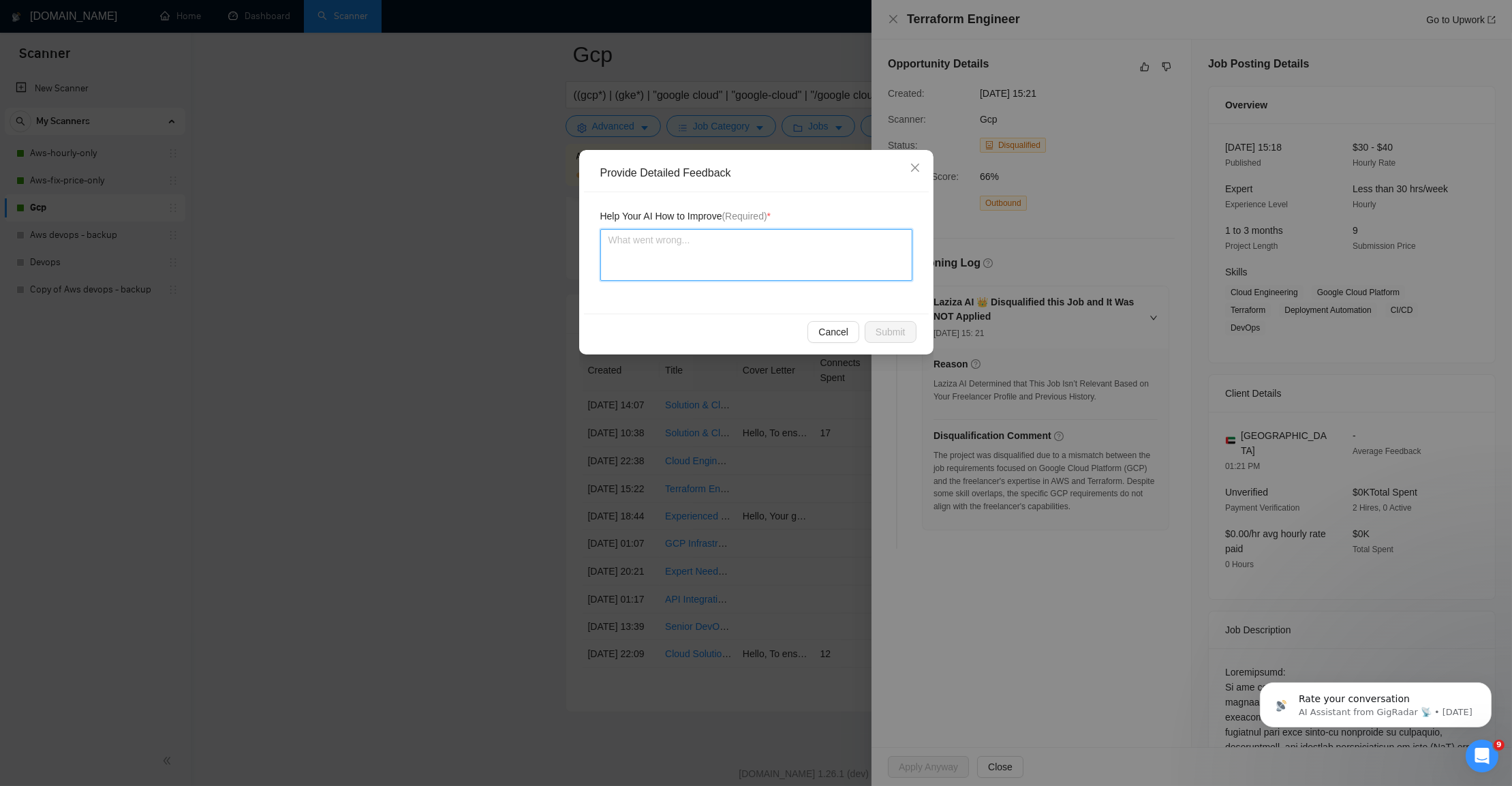
click at [793, 273] on textarea at bounding box center [756, 255] width 312 height 52
type textarea "w"
type textarea "we"
type textarea "w"
type textarea "I"
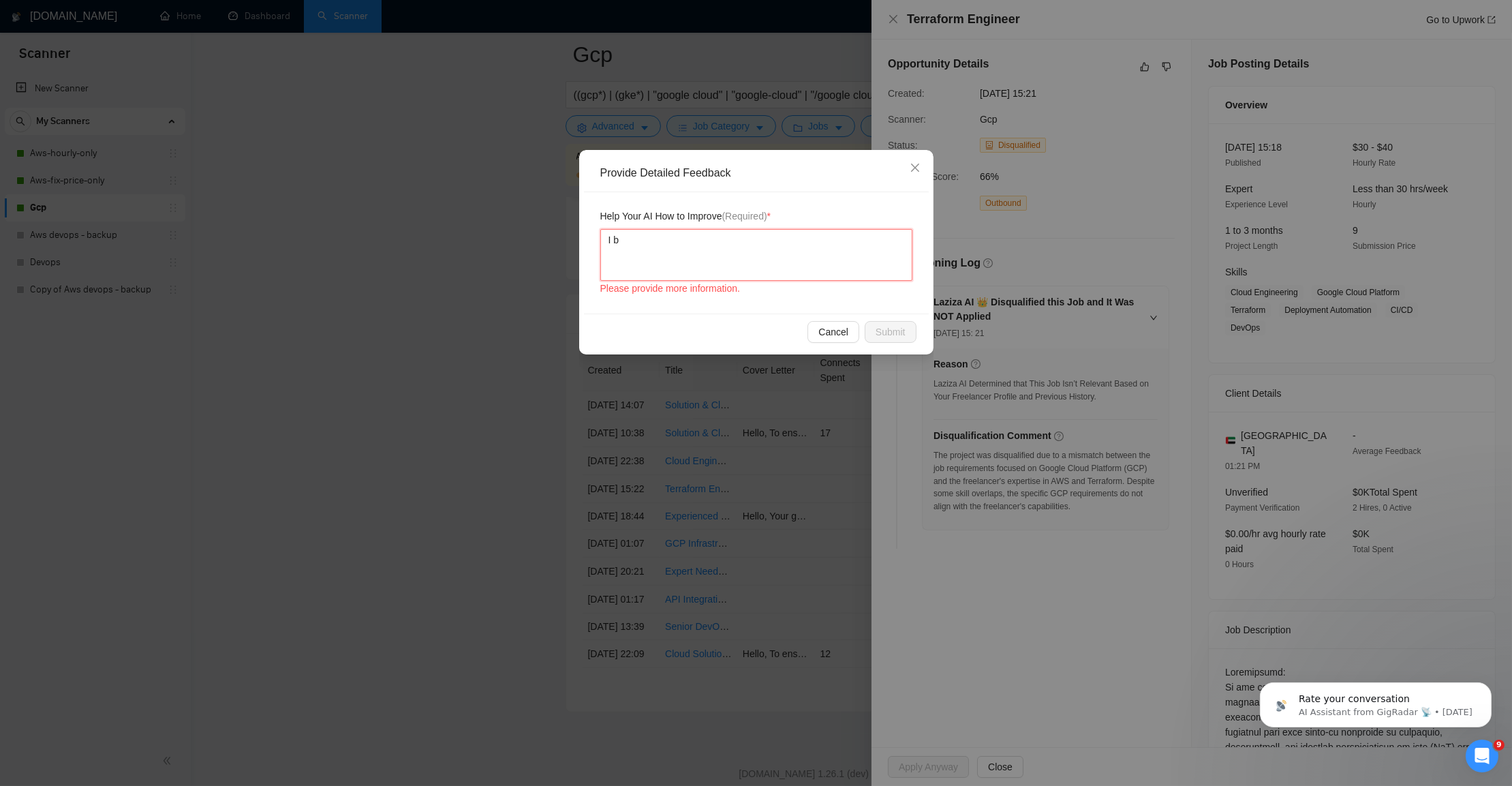
type textarea "I ba"
type textarea "I b"
type textarea "I"
type textarea "I h"
type textarea "I ha"
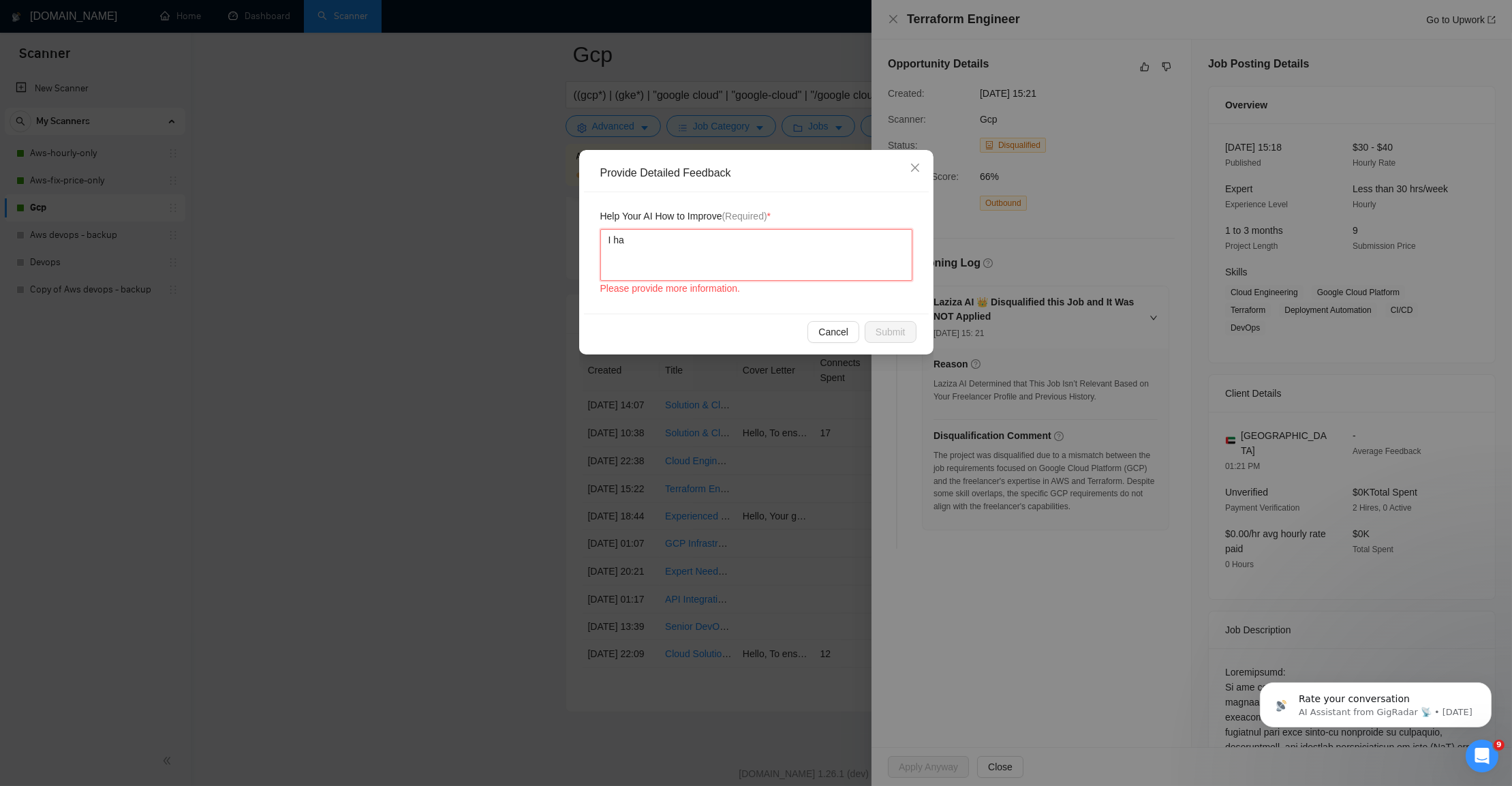
type textarea "I hav"
type textarea "I have"
type textarea "I have e"
type textarea "I have ex"
type textarea "I have exp"
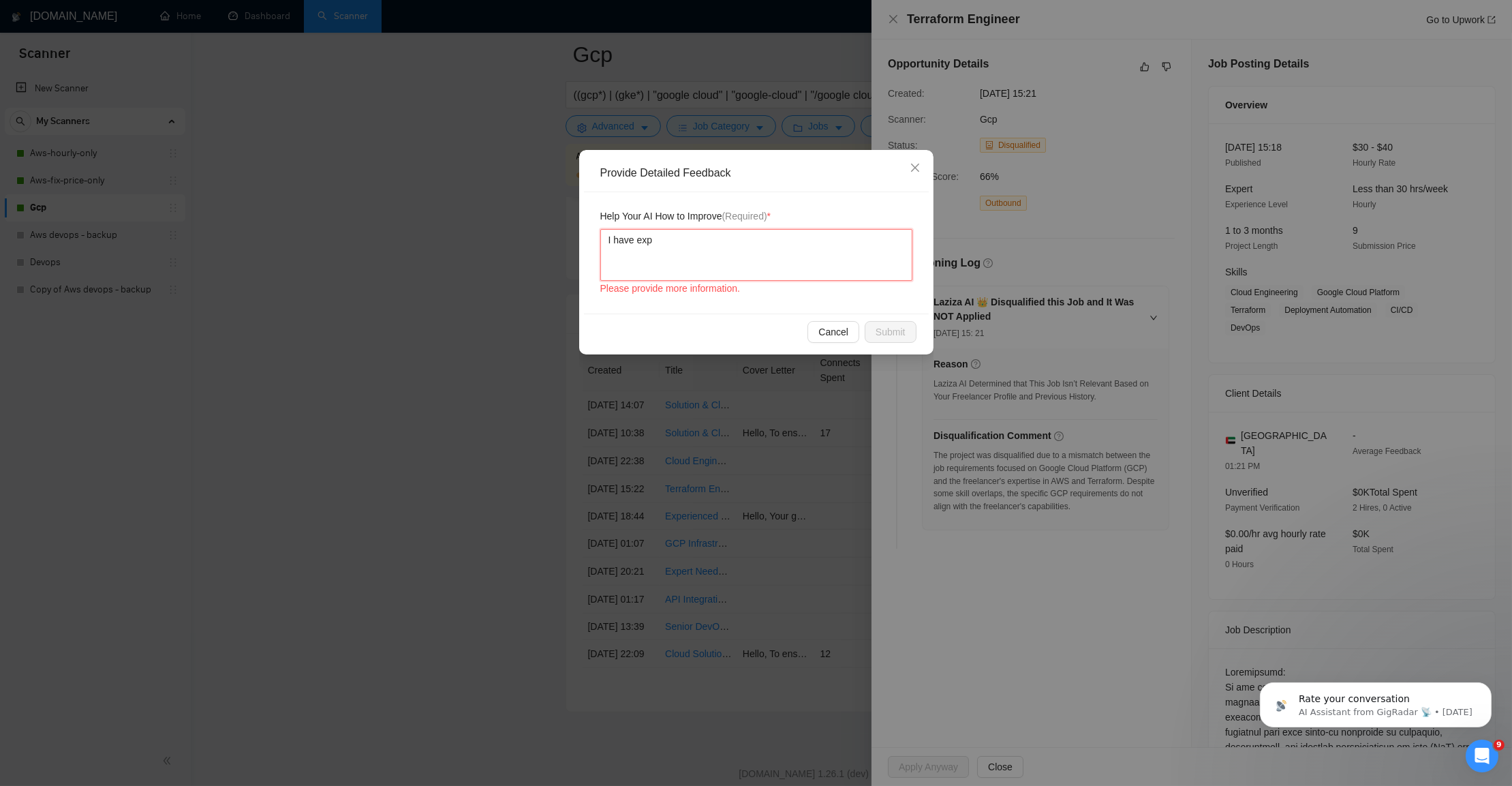
type textarea "I have expe"
type textarea "I have exper"
type textarea "I have expers"
type textarea "I have expersi"
type textarea "I have expersis"
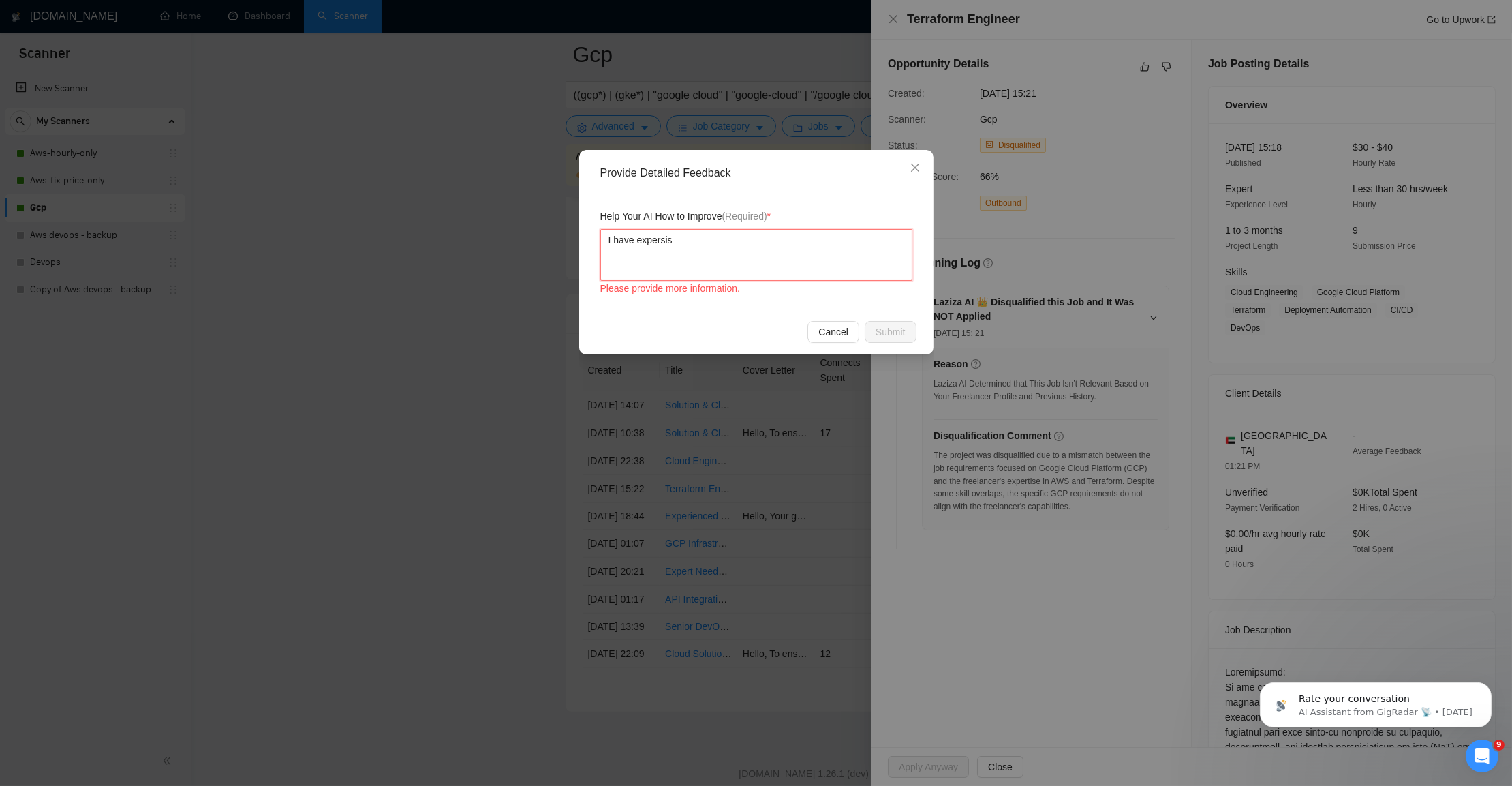
type textarea "I have expersise"
type textarea "I have expertise"
type textarea "I have expertise w"
type textarea "I have expertise wi"
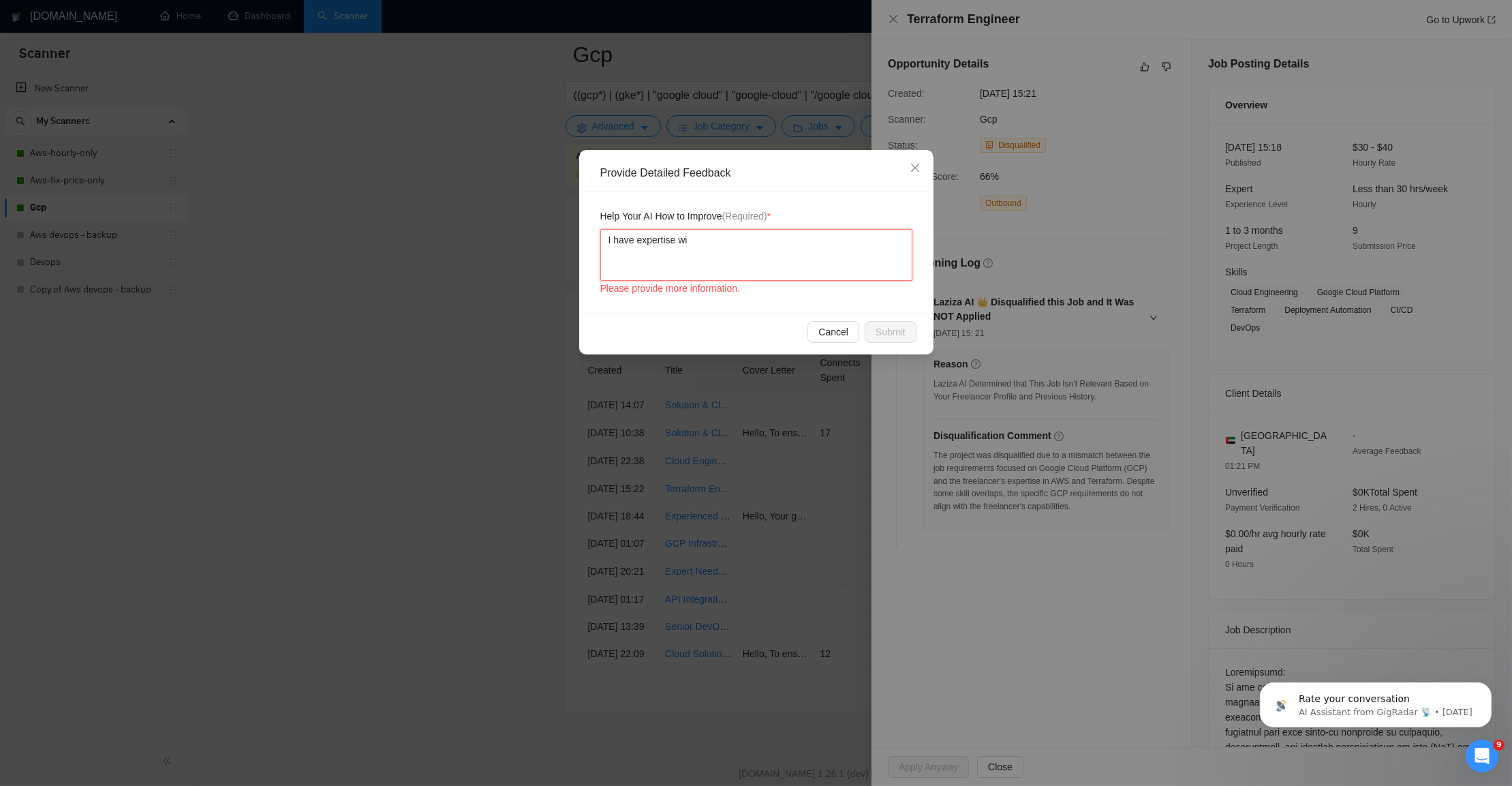
type textarea "I have expertise wit"
type textarea "I have expertise with"
paste textarea "Google Cloud Platform (GCP)"
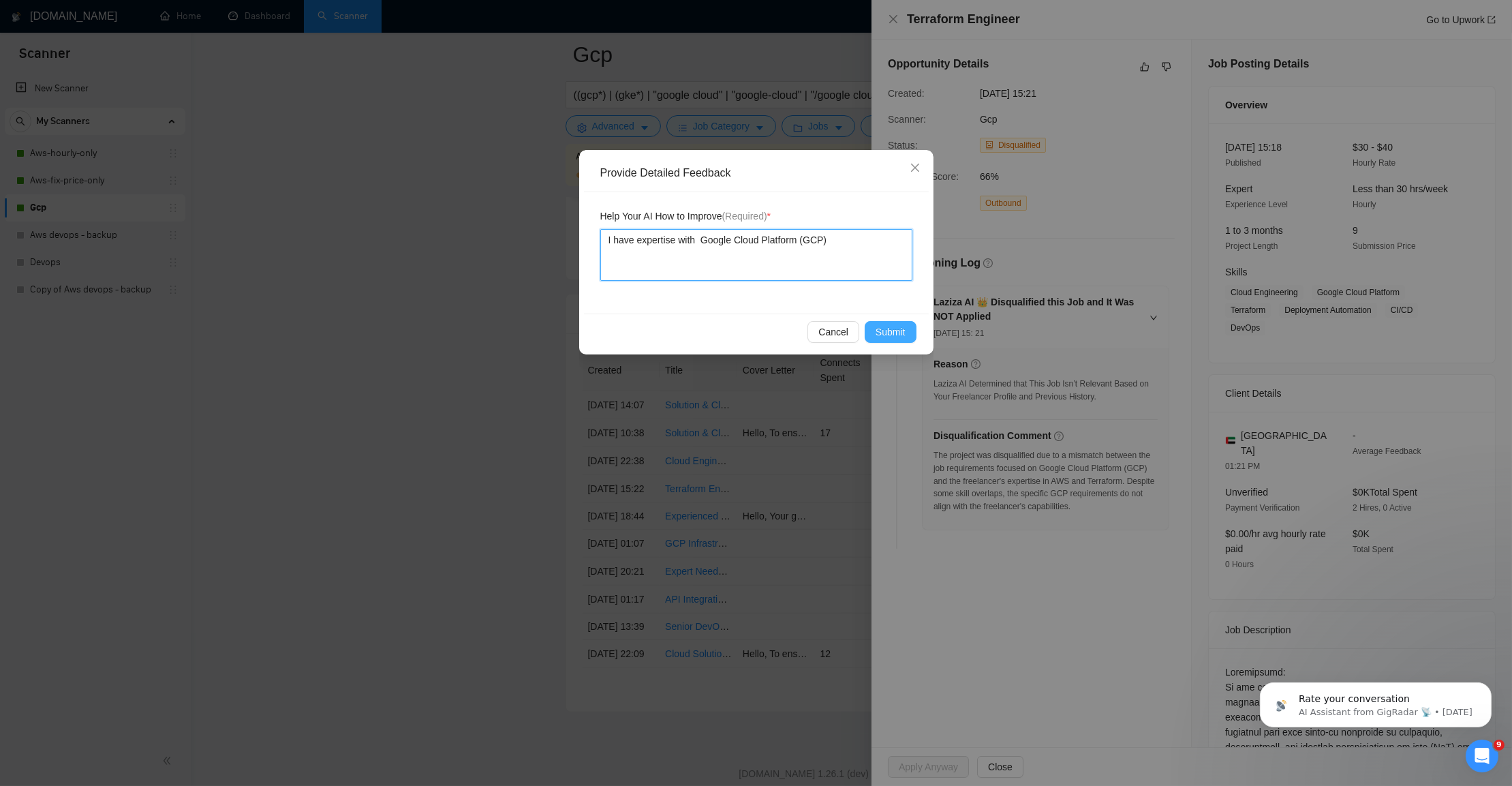
type textarea "I have expertise with Google Cloud Platform (GCP)"
click at [898, 342] on button "Submit" at bounding box center [890, 332] width 52 height 21
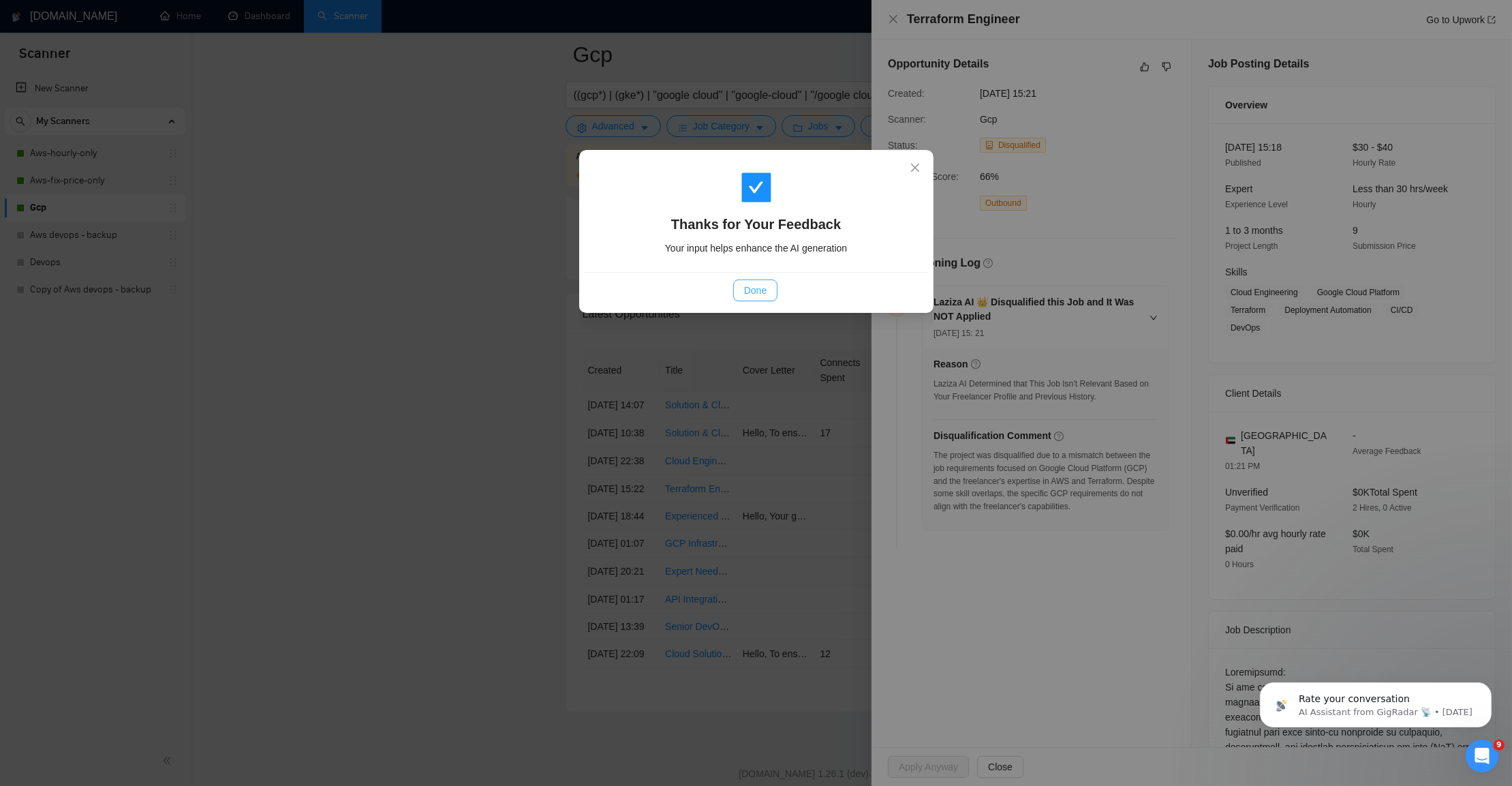
click at [738, 285] on button "Done" at bounding box center [755, 290] width 44 height 21
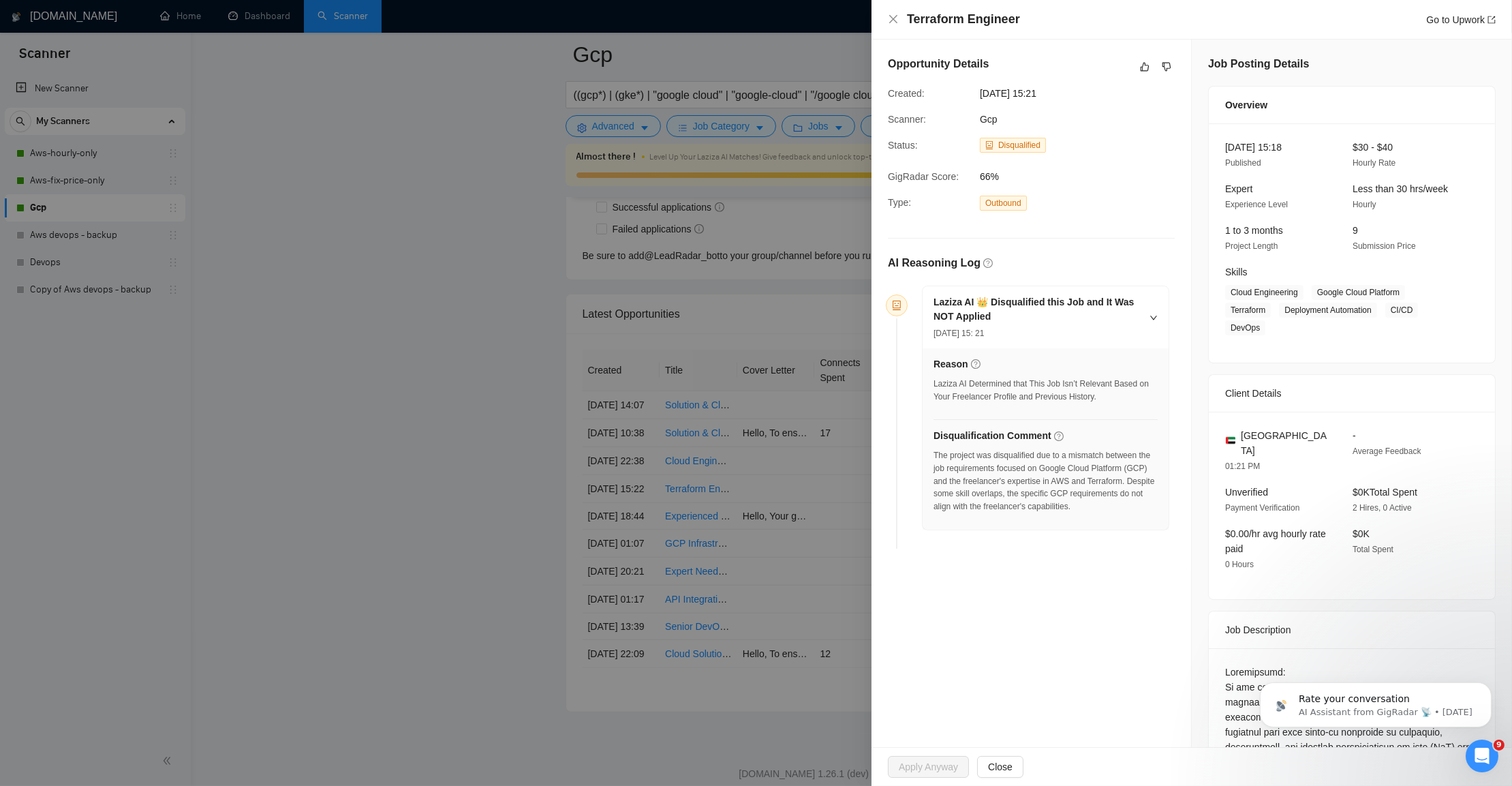
click at [521, 393] on div at bounding box center [756, 393] width 1512 height 786
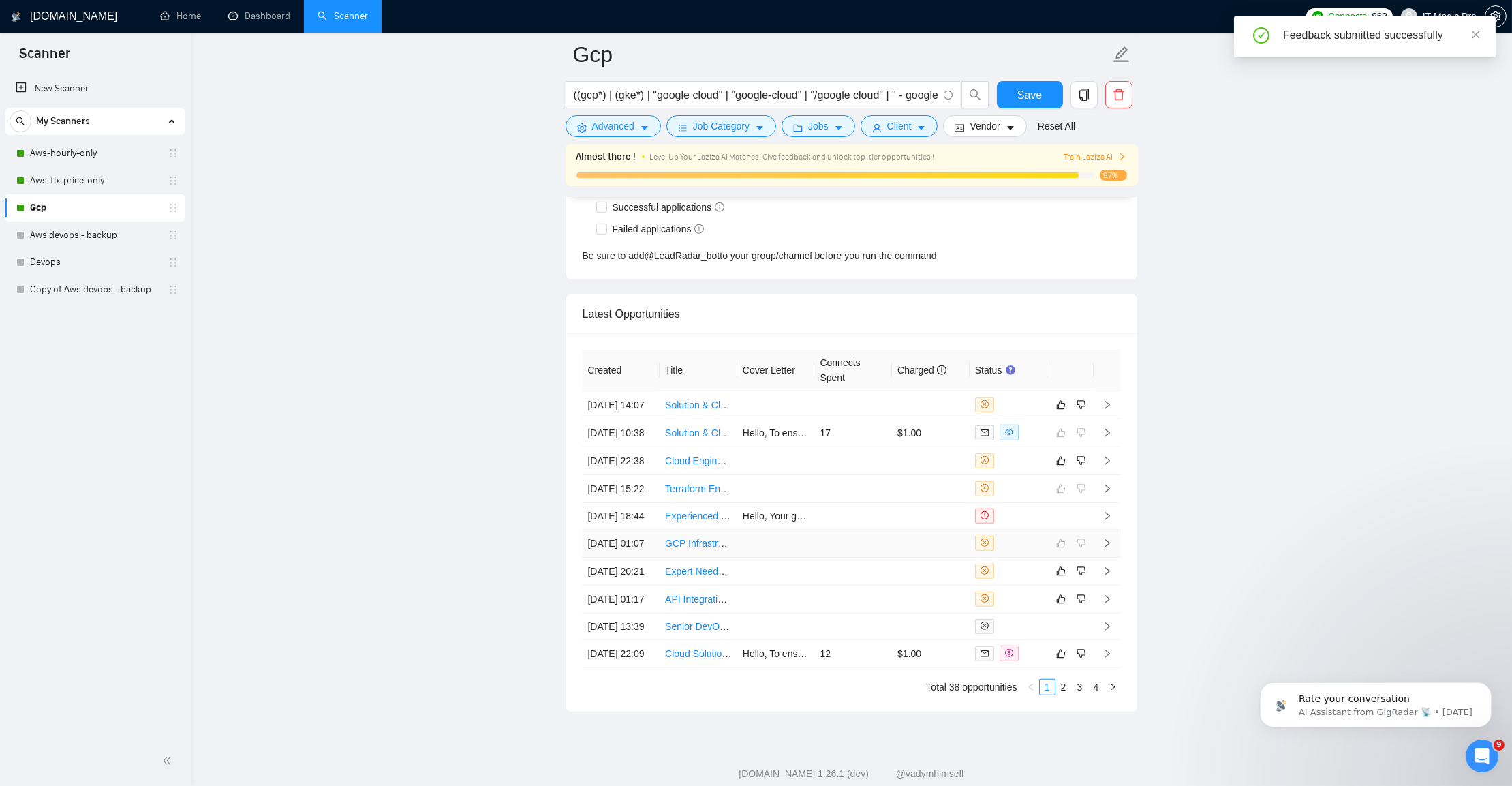
click at [1107, 548] on icon "right" at bounding box center [1107, 543] width 10 height 10
click at [1105, 548] on icon "right" at bounding box center [1107, 543] width 10 height 10
click at [1100, 585] on td at bounding box center [1107, 571] width 27 height 28
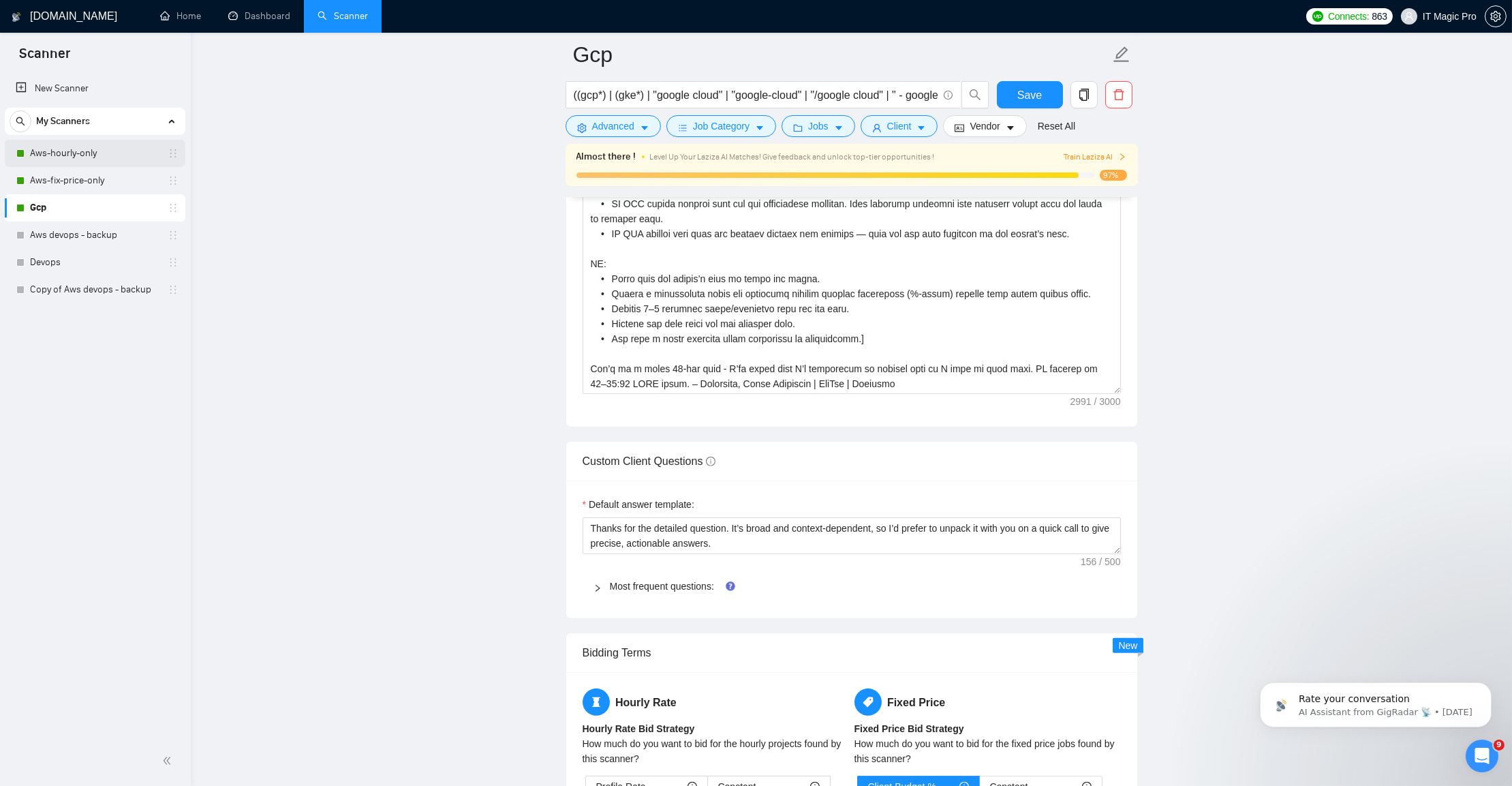
scroll to position [1728, 0]
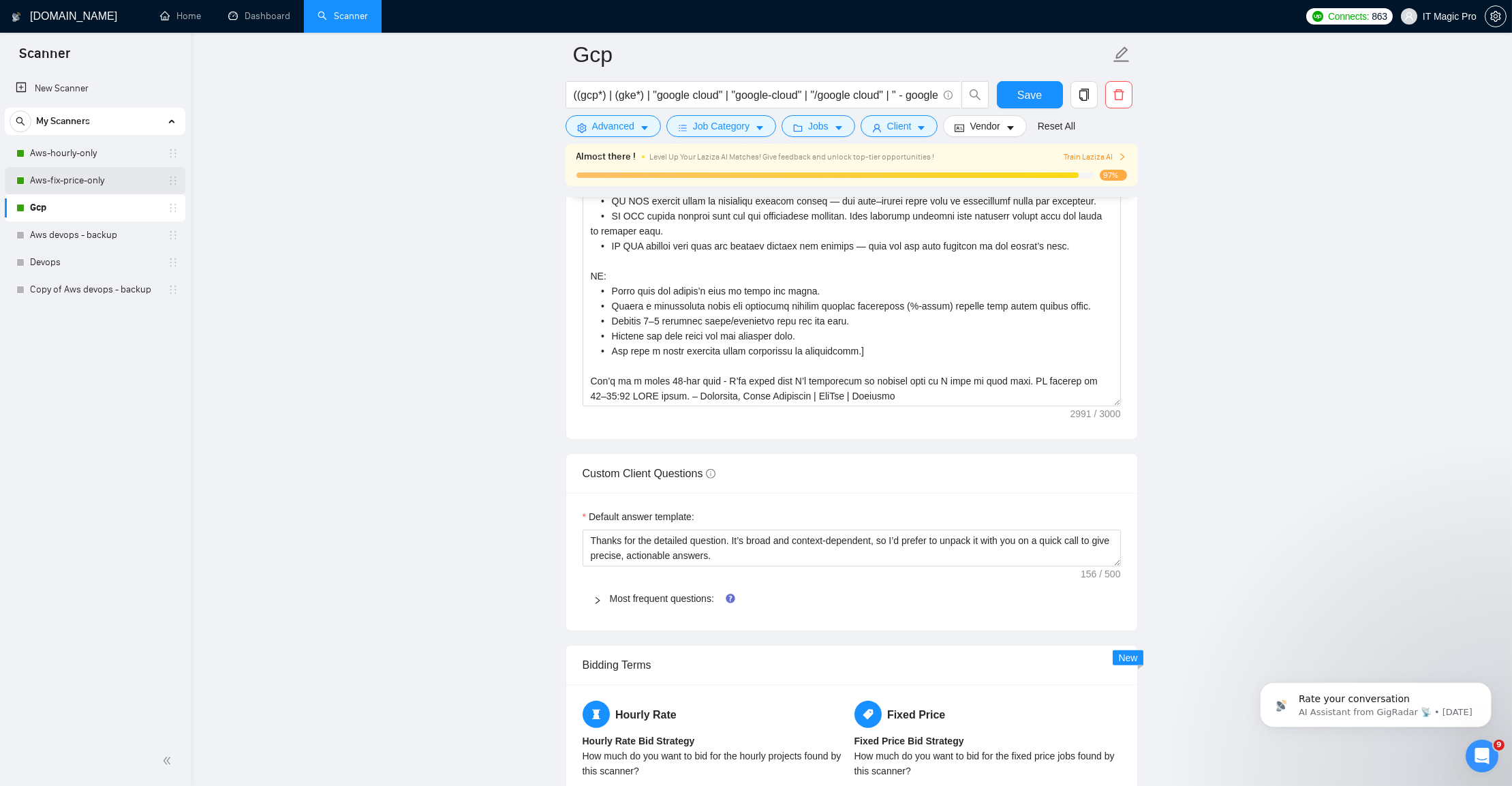
click at [120, 181] on link "Aws-fix-price-only" at bounding box center [94, 180] width 129 height 27
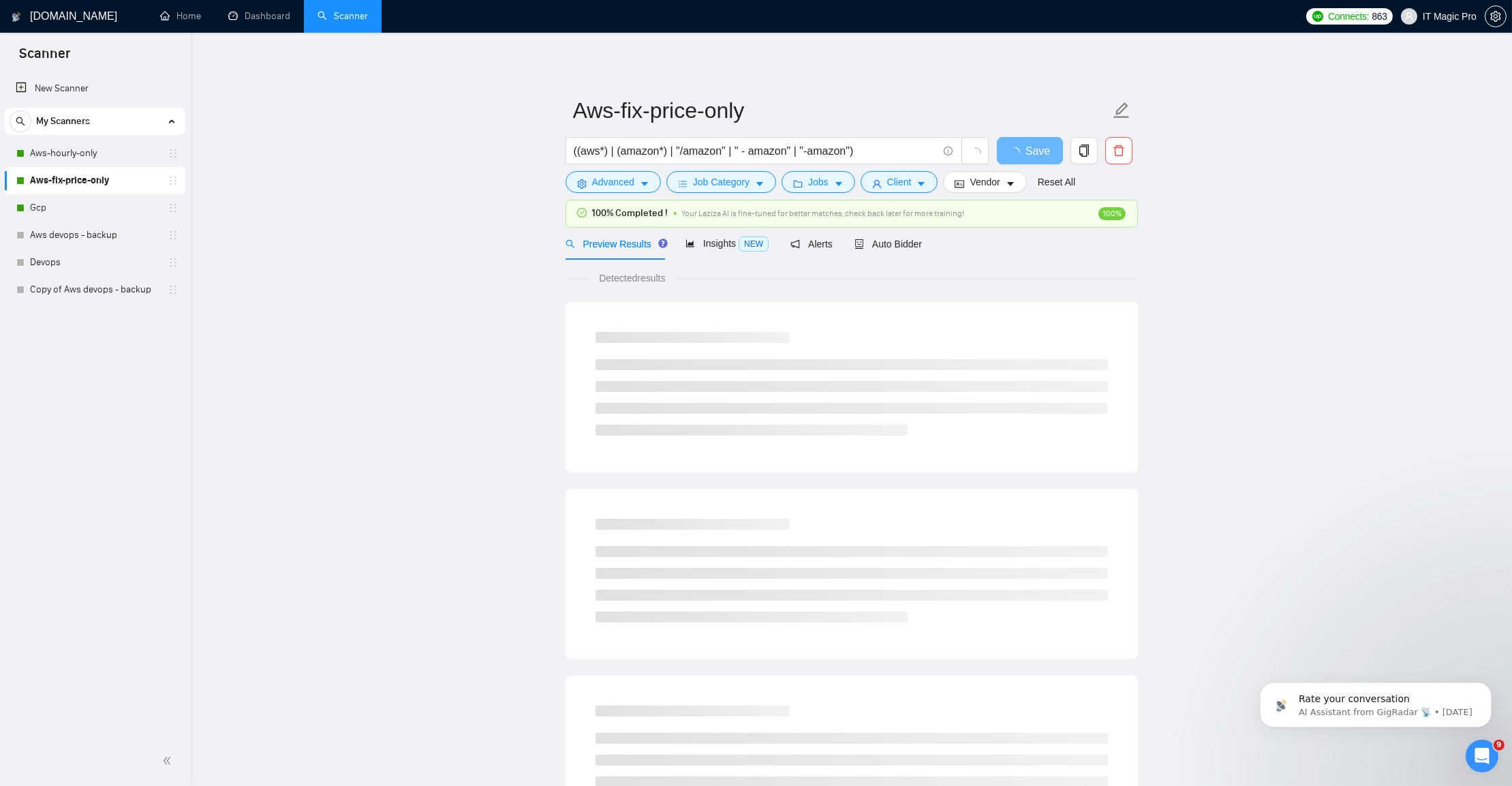
click at [116, 183] on link "Aws-fix-price-only" at bounding box center [94, 180] width 129 height 27
click at [96, 202] on link "Gcp" at bounding box center [94, 207] width 129 height 27
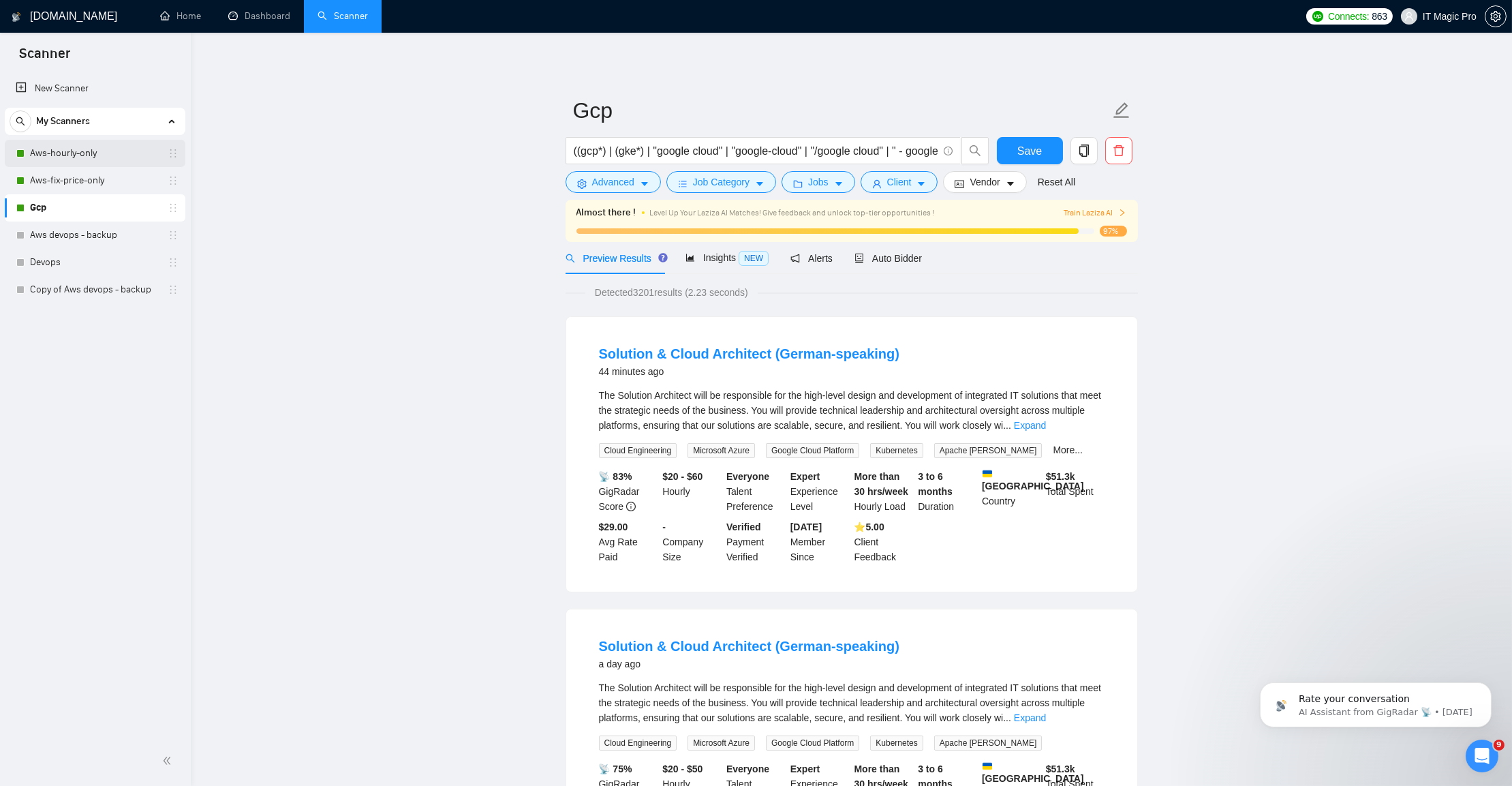
click at [118, 148] on link "Aws-hourly-only" at bounding box center [94, 153] width 129 height 27
